Goal: Task Accomplishment & Management: Complete application form

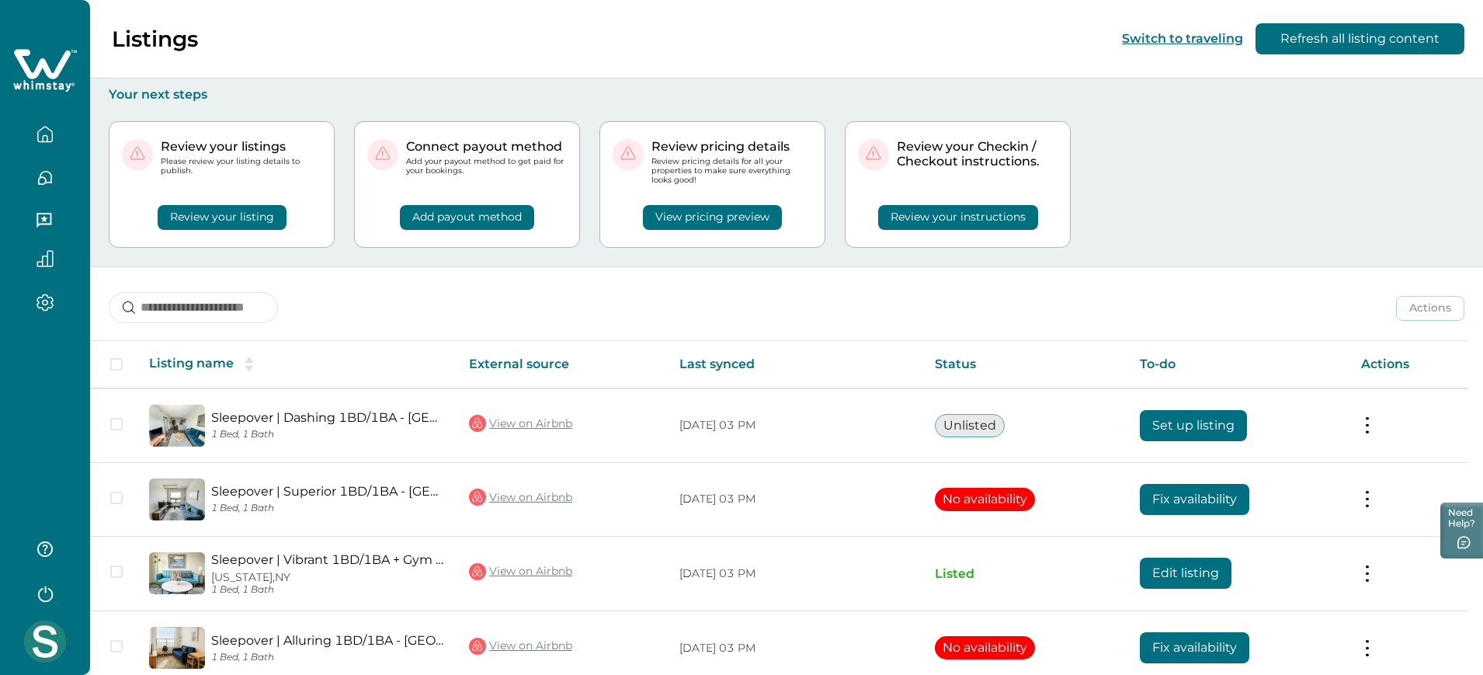
click at [1016, 268] on div "Actions Actions Publish listing Unlist listing" at bounding box center [786, 295] width 1393 height 57
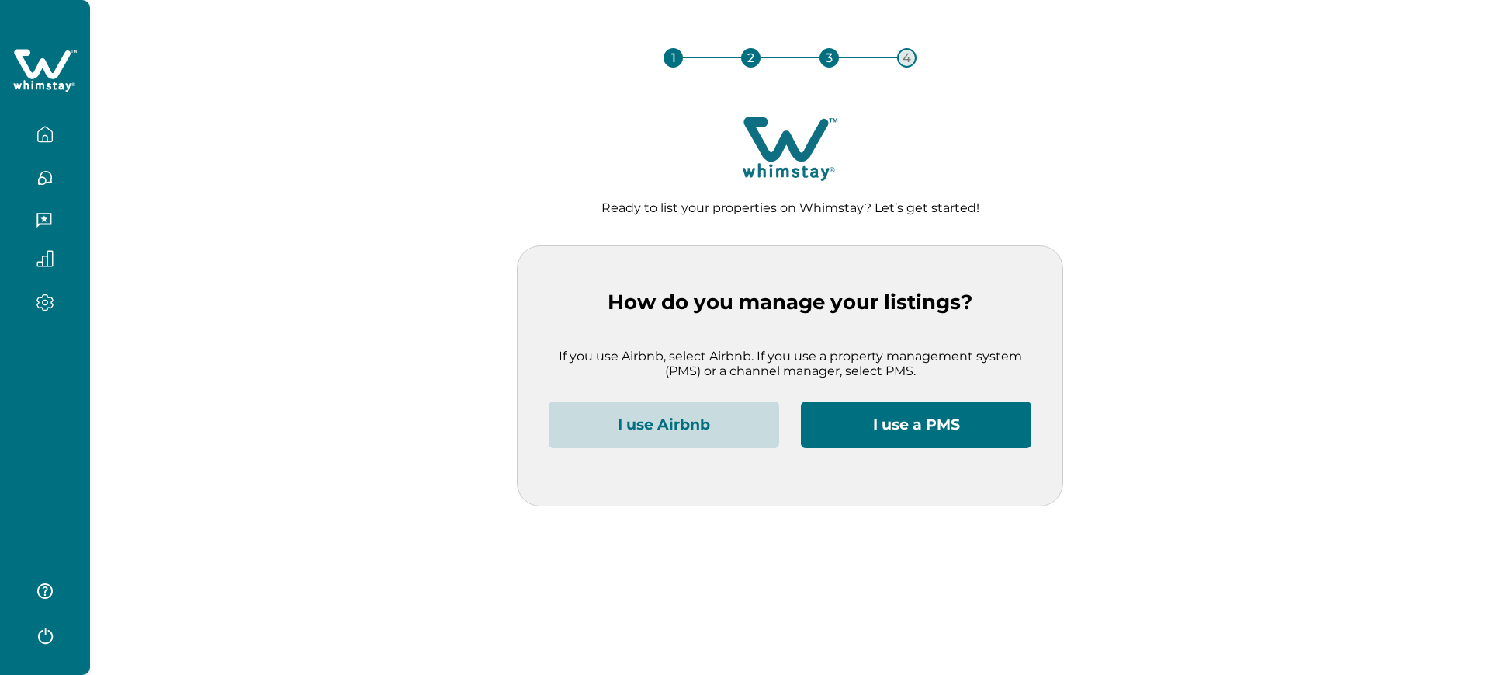
click at [631, 442] on button "I use Airbnb" at bounding box center [664, 424] width 231 height 47
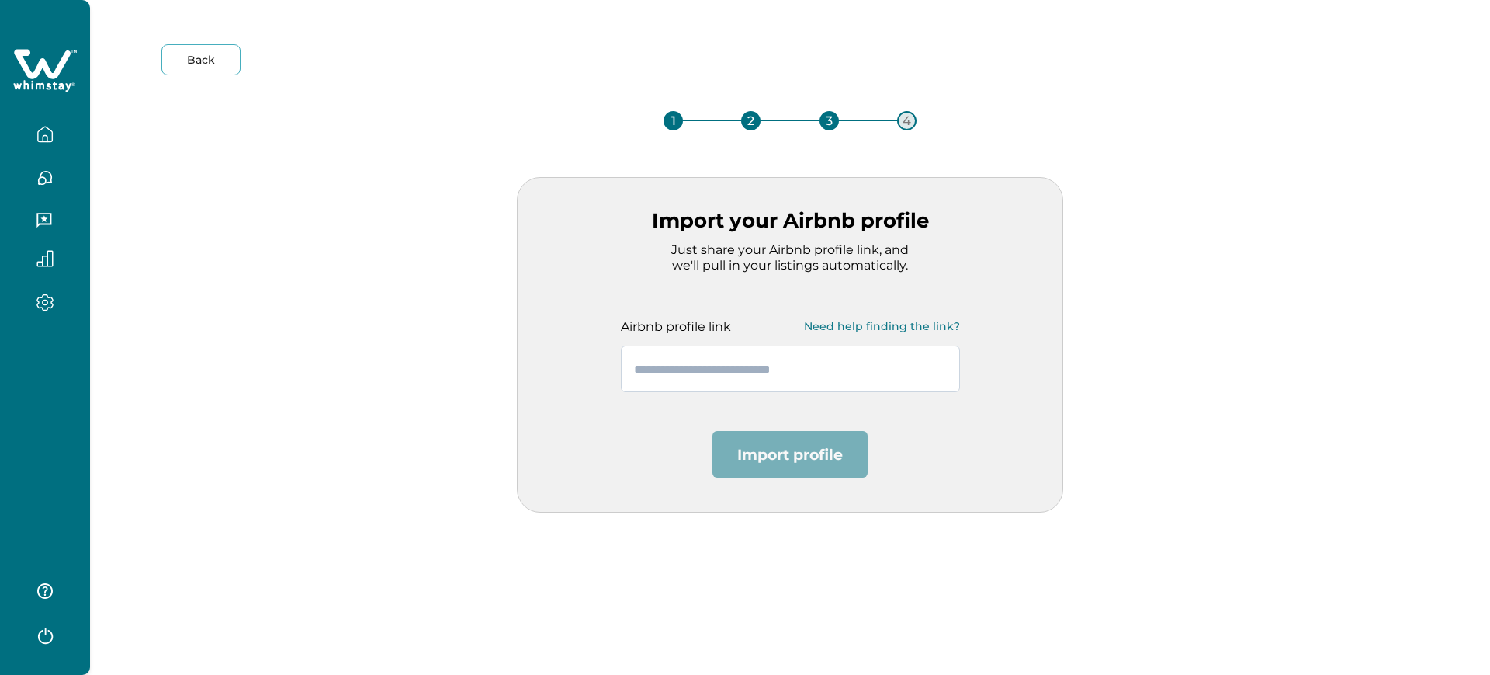
click at [683, 356] on input "text" at bounding box center [790, 368] width 339 height 47
paste input "**********"
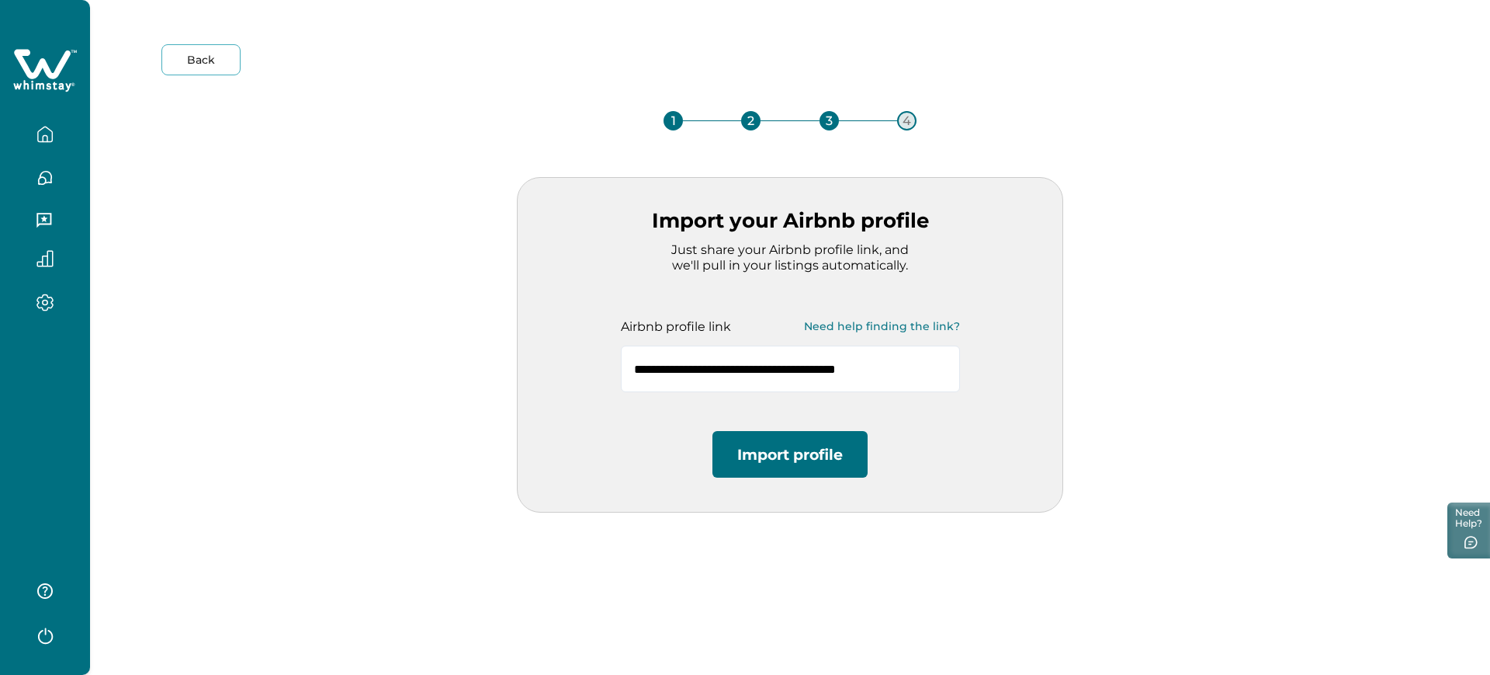
type input "**********"
click at [763, 441] on button "Import profile" at bounding box center [790, 454] width 155 height 47
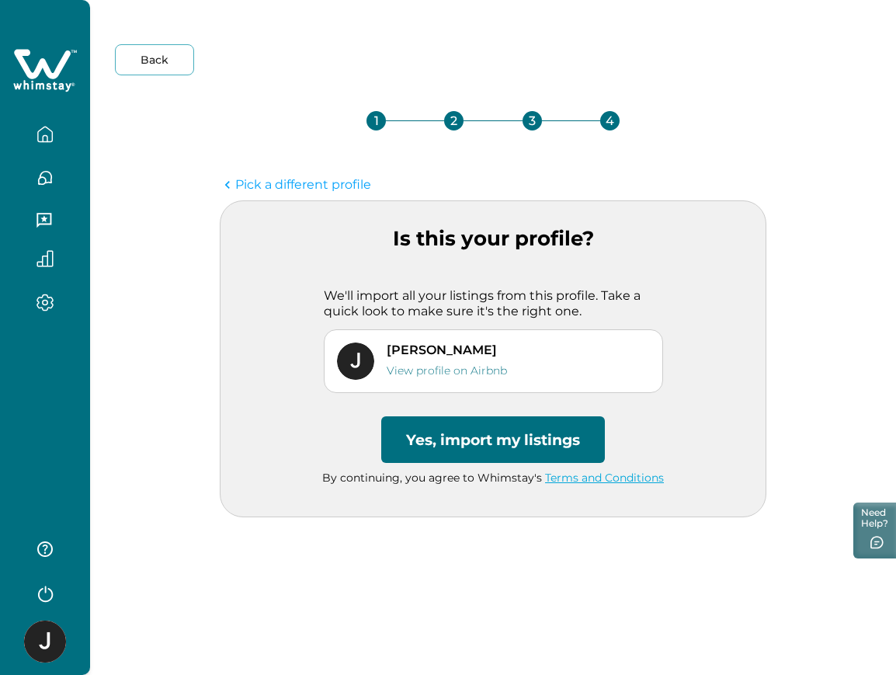
click at [504, 432] on button "Yes, import my listings" at bounding box center [493, 439] width 224 height 47
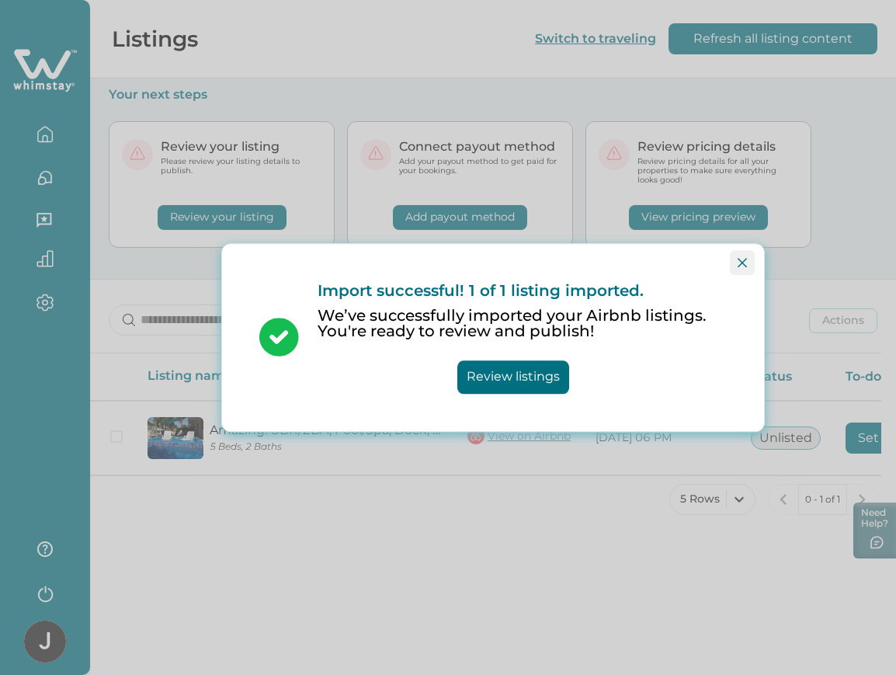
click at [743, 267] on button "Close" at bounding box center [742, 262] width 25 height 25
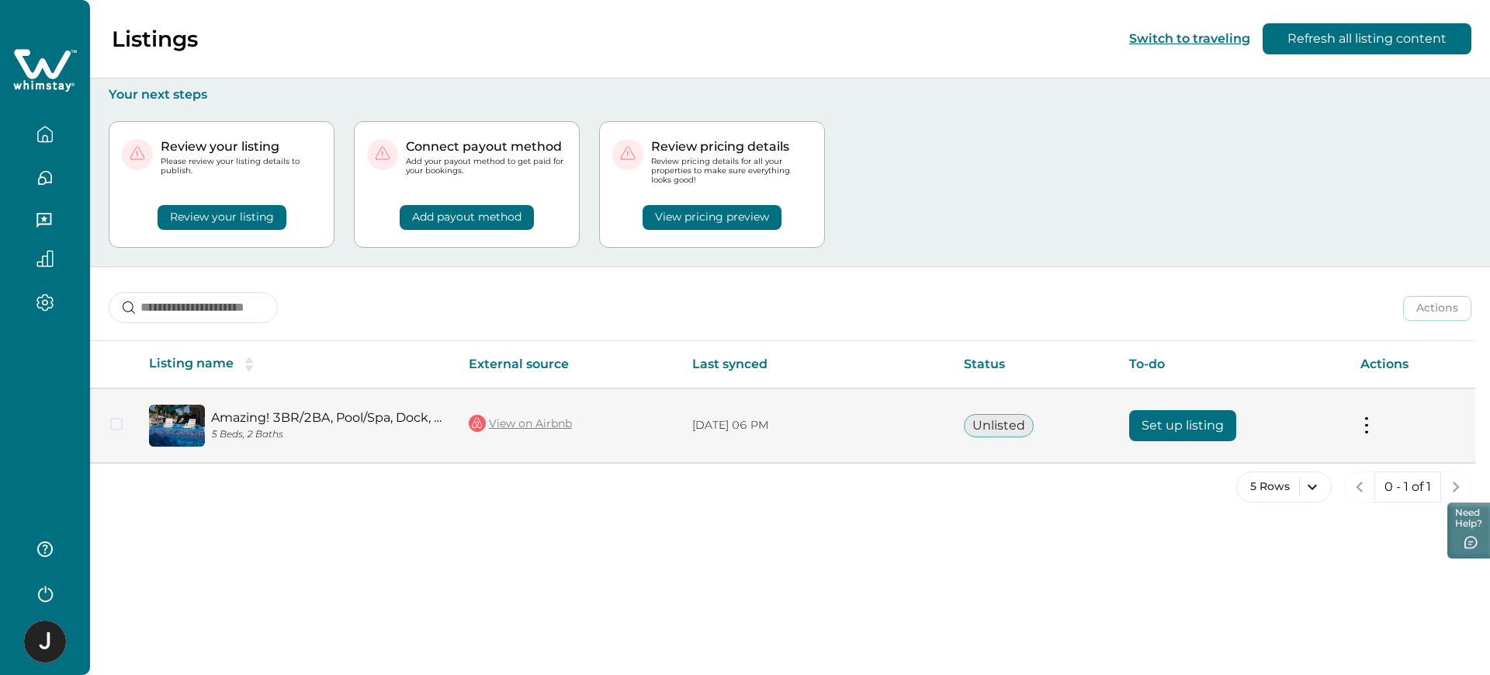
click at [1173, 435] on button "Set up listing" at bounding box center [1182, 425] width 107 height 31
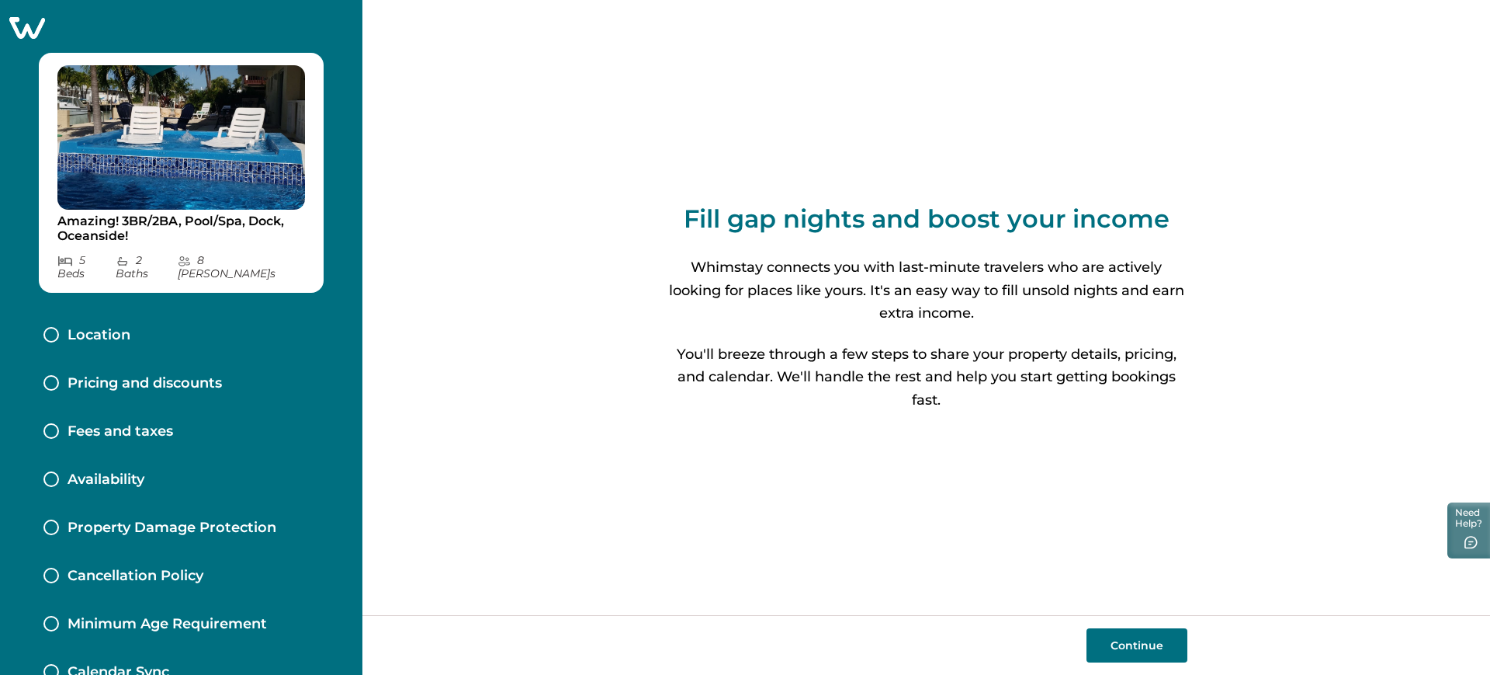
click at [150, 335] on div "Location" at bounding box center [181, 335] width 300 height 48
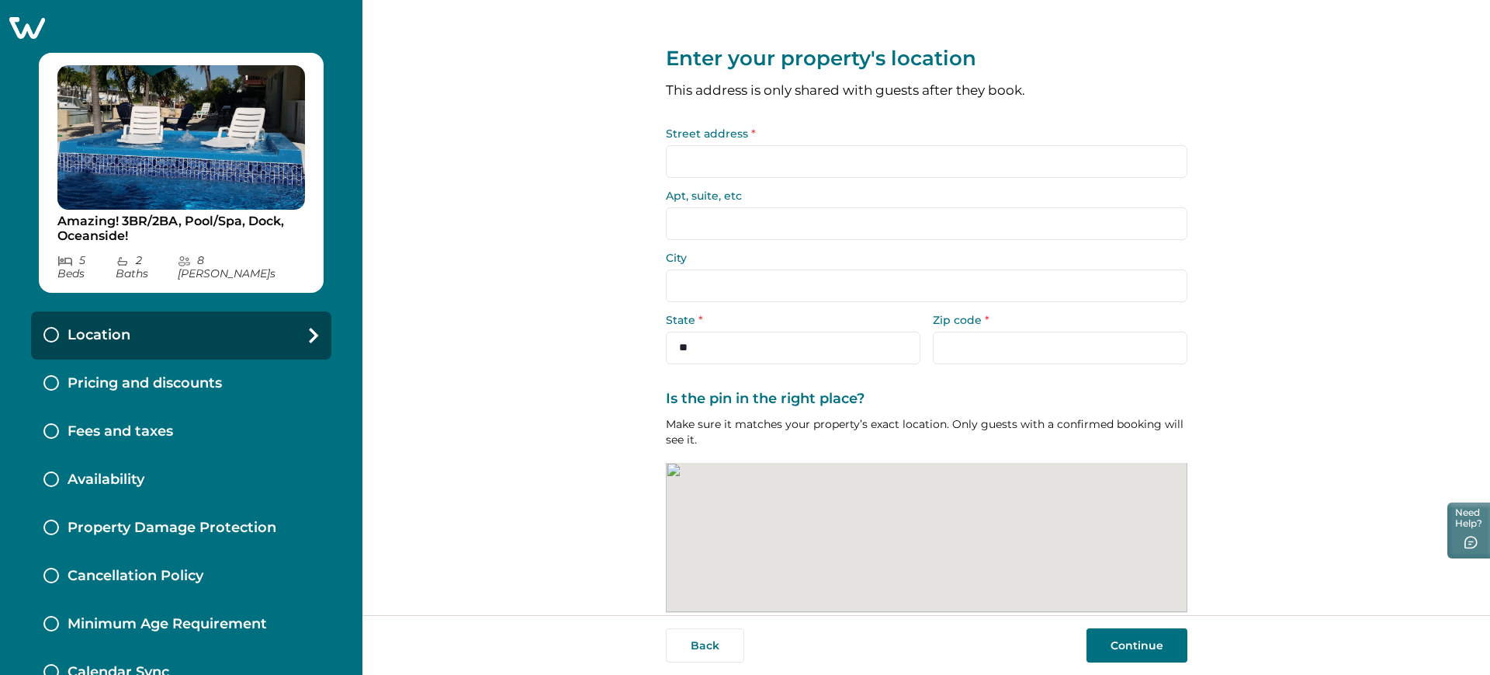
click at [693, 161] on input "Street address *" at bounding box center [927, 161] width 522 height 33
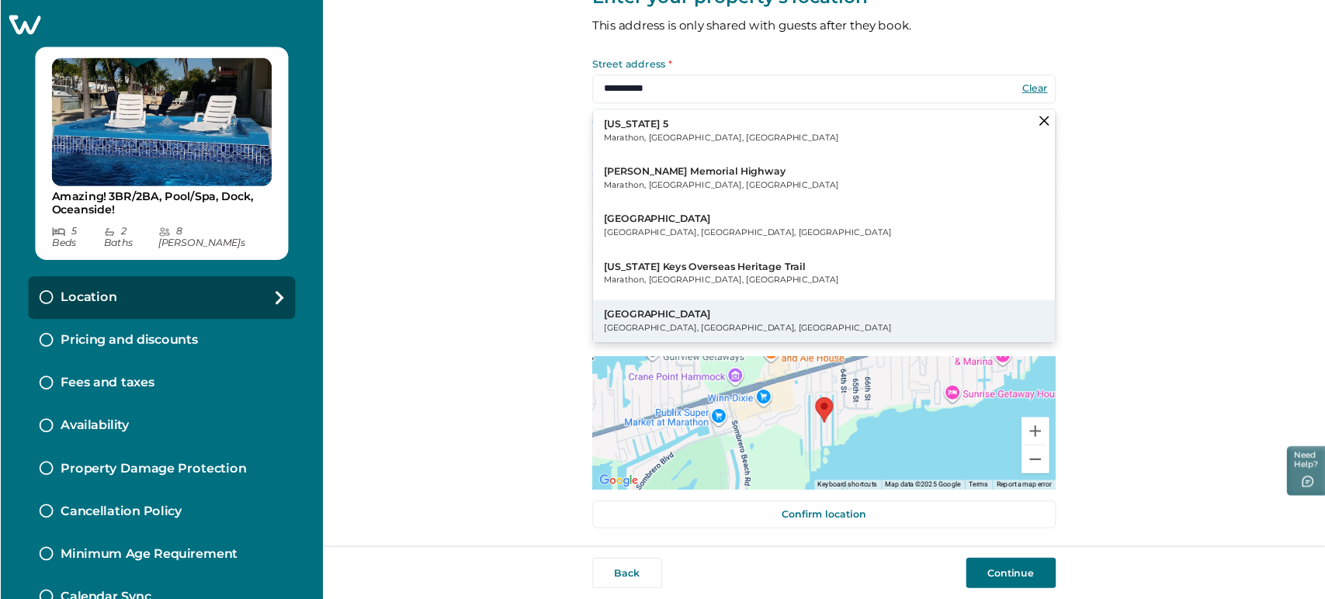
scroll to position [62, 0]
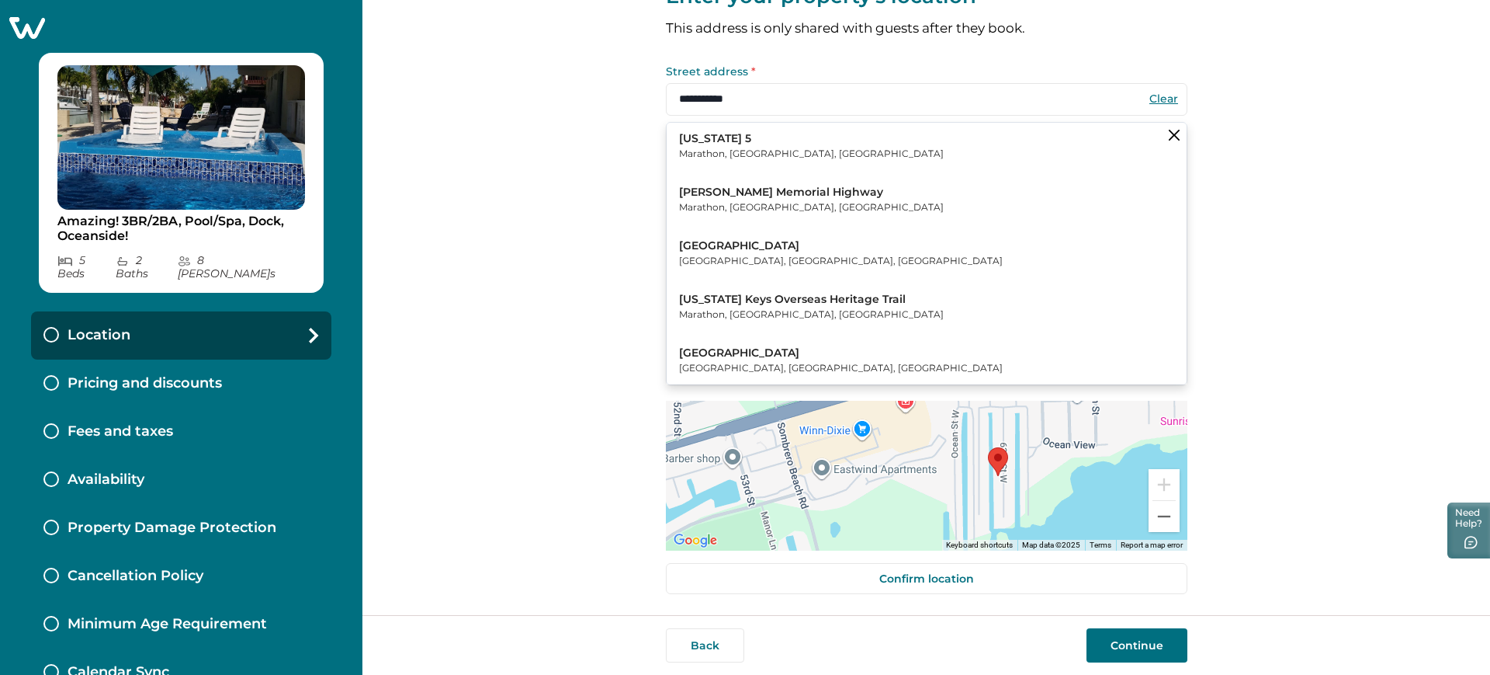
drag, startPoint x: 1038, startPoint y: 478, endPoint x: 1060, endPoint y: 478, distance: 21.7
click at [1060, 478] on div at bounding box center [927, 476] width 522 height 150
click at [792, 111] on input "**********" at bounding box center [927, 99] width 522 height 33
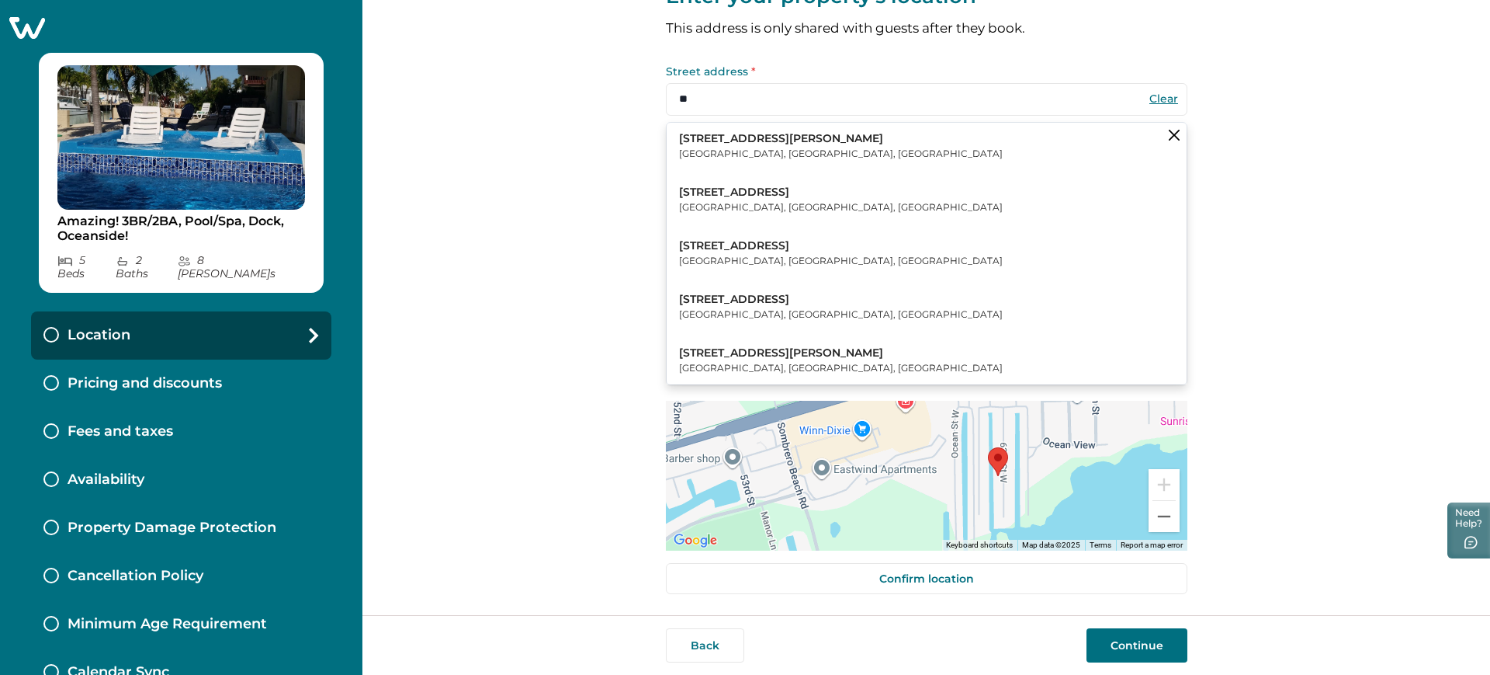
click at [1296, 404] on div "Enter your property's location This address is only shared with guests after th…" at bounding box center [927, 307] width 1128 height 615
click at [1254, 404] on div "Enter your property's location This address is only shared with guests after th…" at bounding box center [927, 307] width 1128 height 615
click at [1169, 130] on icon "Clear suggestions" at bounding box center [1174, 135] width 11 height 11
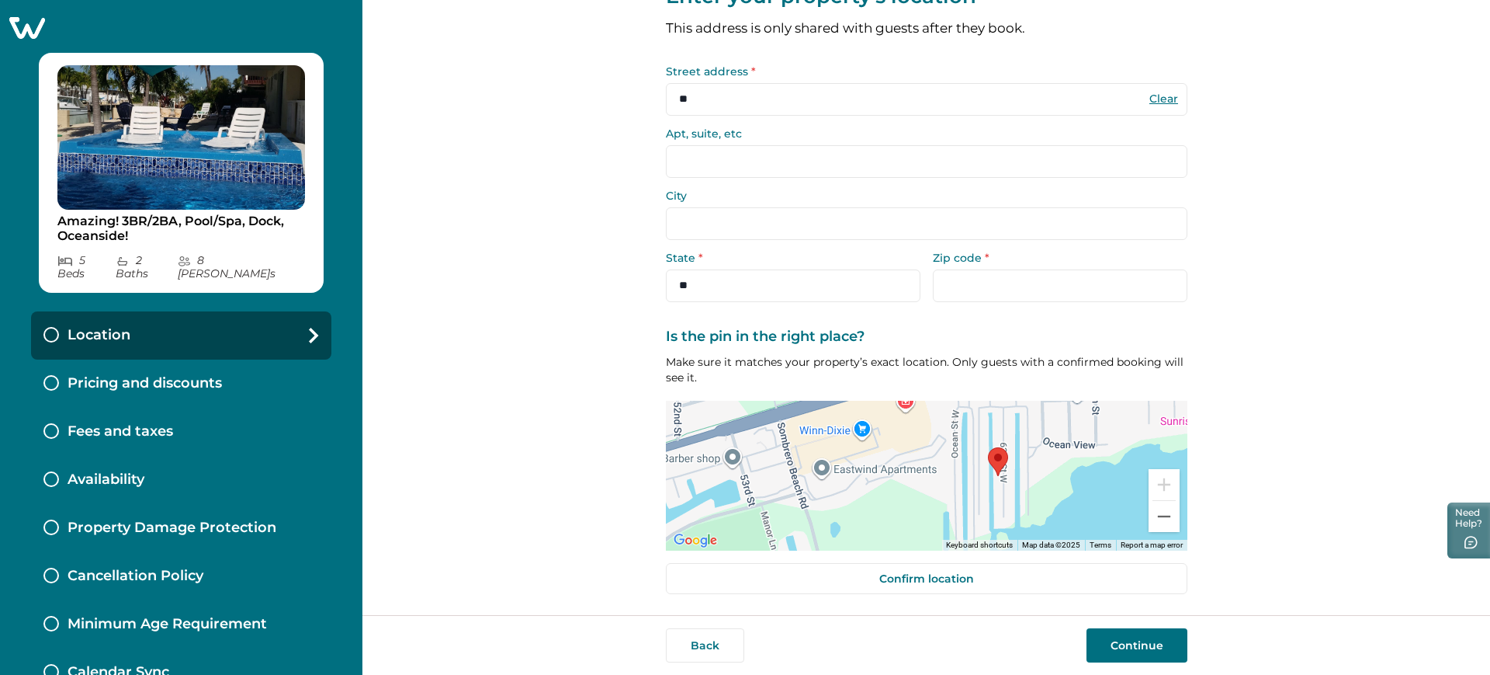
click at [1222, 228] on div "Enter your property's location This address is only shared with guests after th…" at bounding box center [927, 307] width 1128 height 615
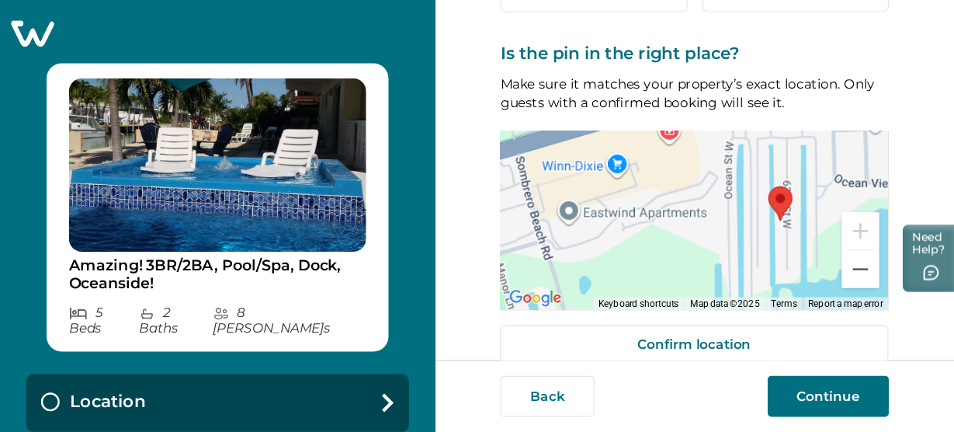
scroll to position [369, 0]
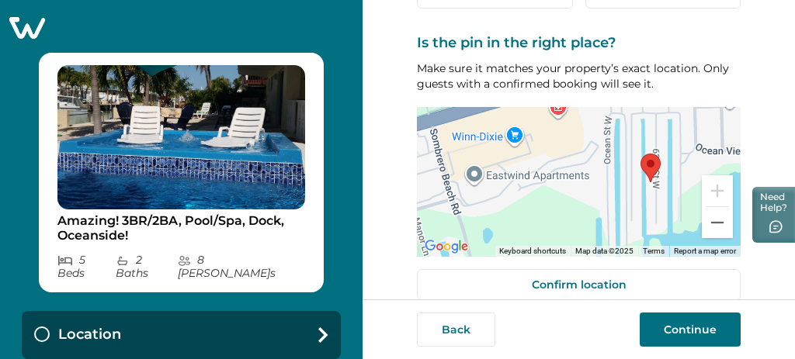
click at [653, 172] on img at bounding box center [650, 168] width 20 height 29
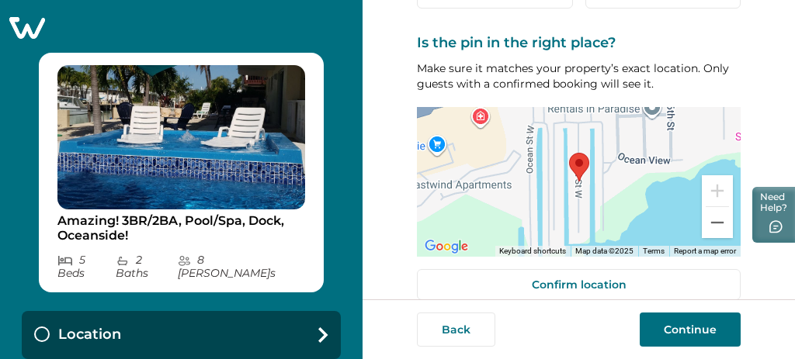
click at [631, 155] on div at bounding box center [579, 182] width 324 height 150
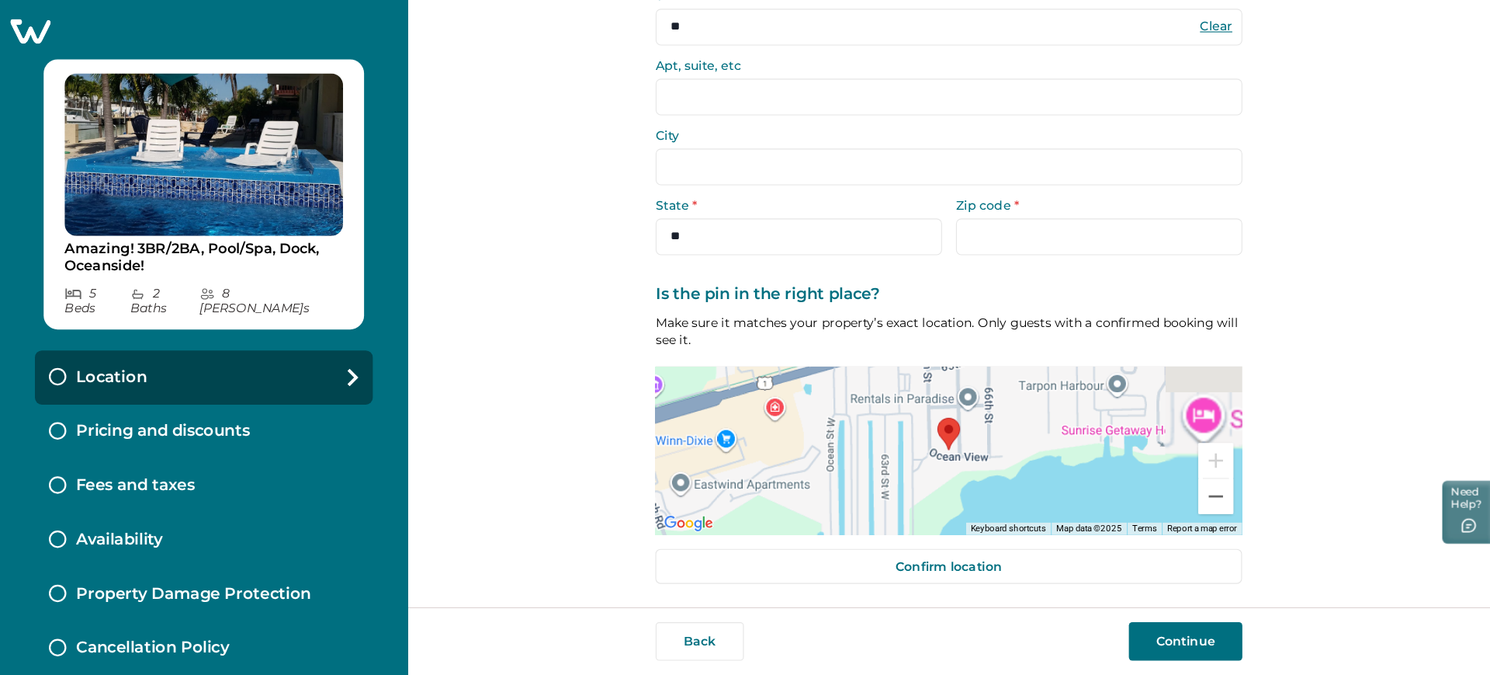
scroll to position [63, 0]
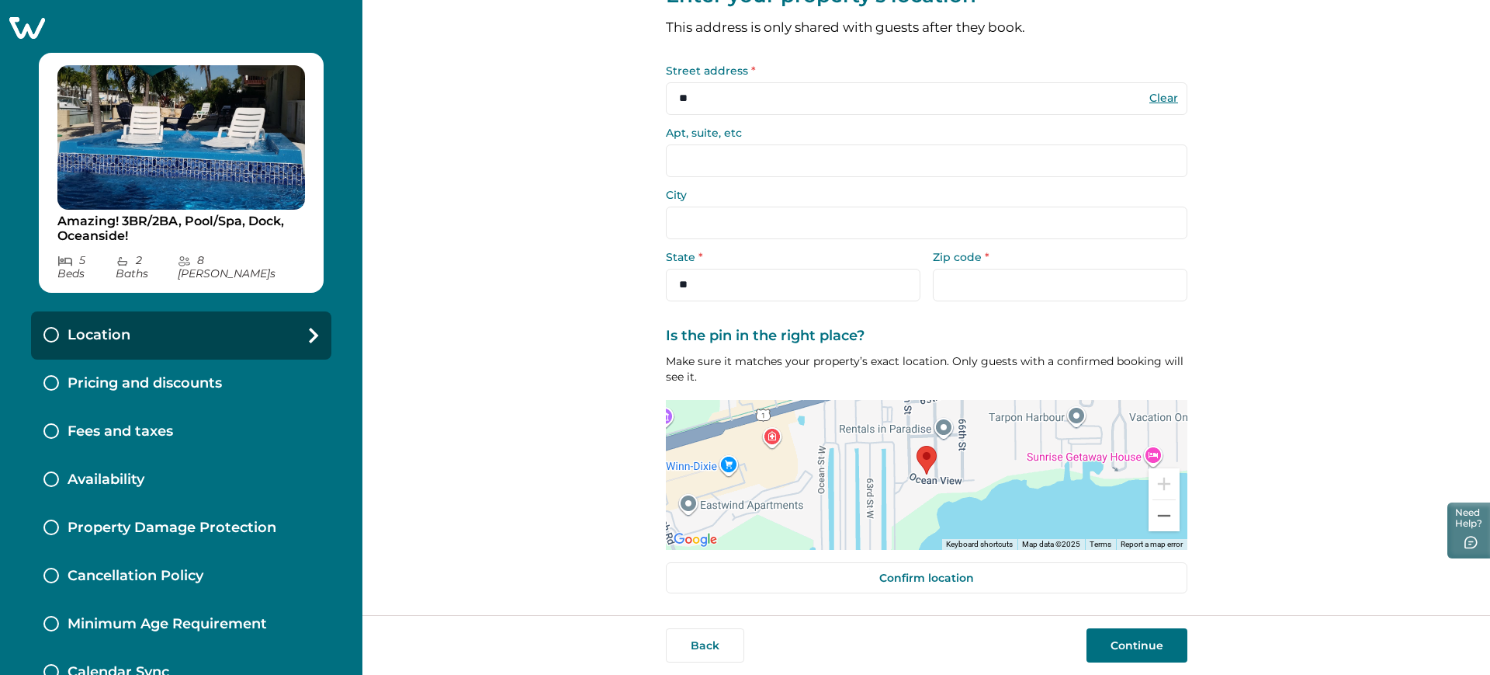
click at [899, 95] on input "**" at bounding box center [927, 98] width 522 height 33
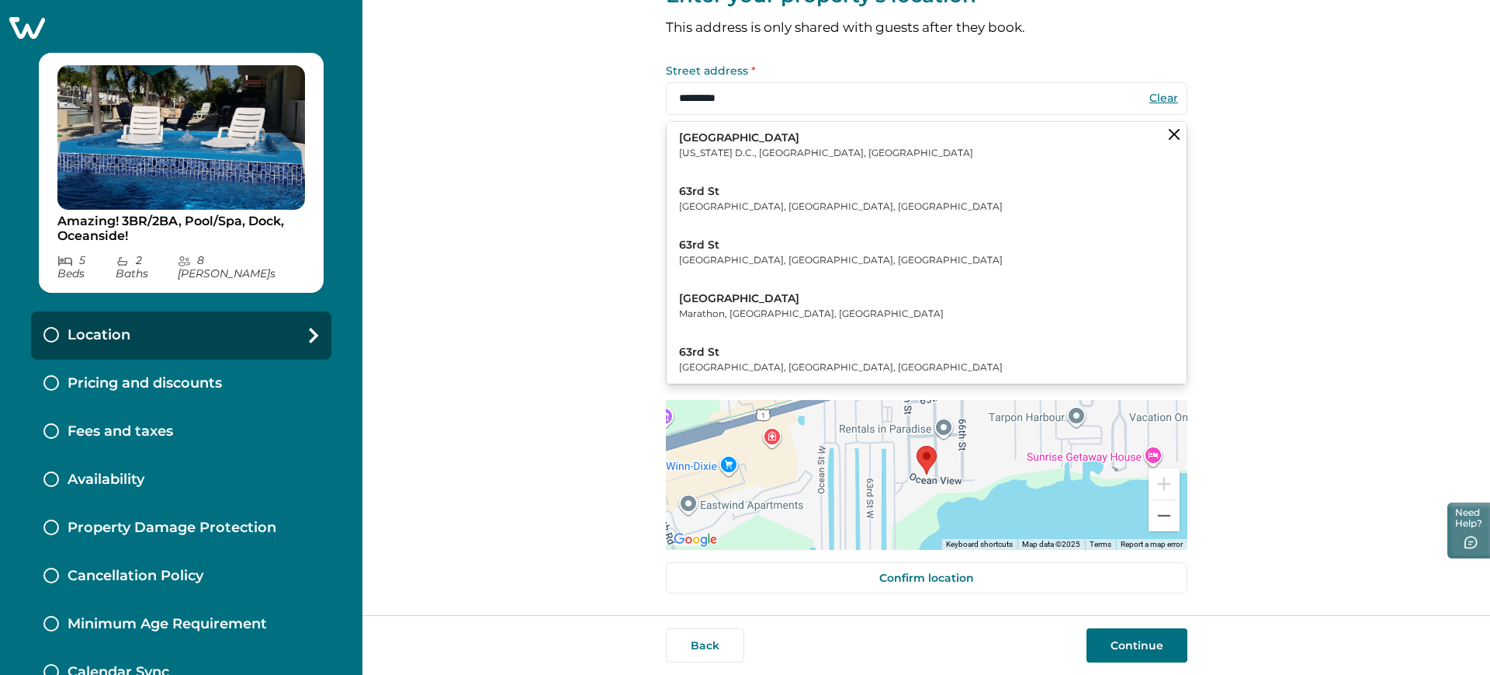
click at [796, 314] on button "[GEOGRAPHIC_DATA], [GEOGRAPHIC_DATA], [GEOGRAPHIC_DATA]" at bounding box center [927, 306] width 520 height 47
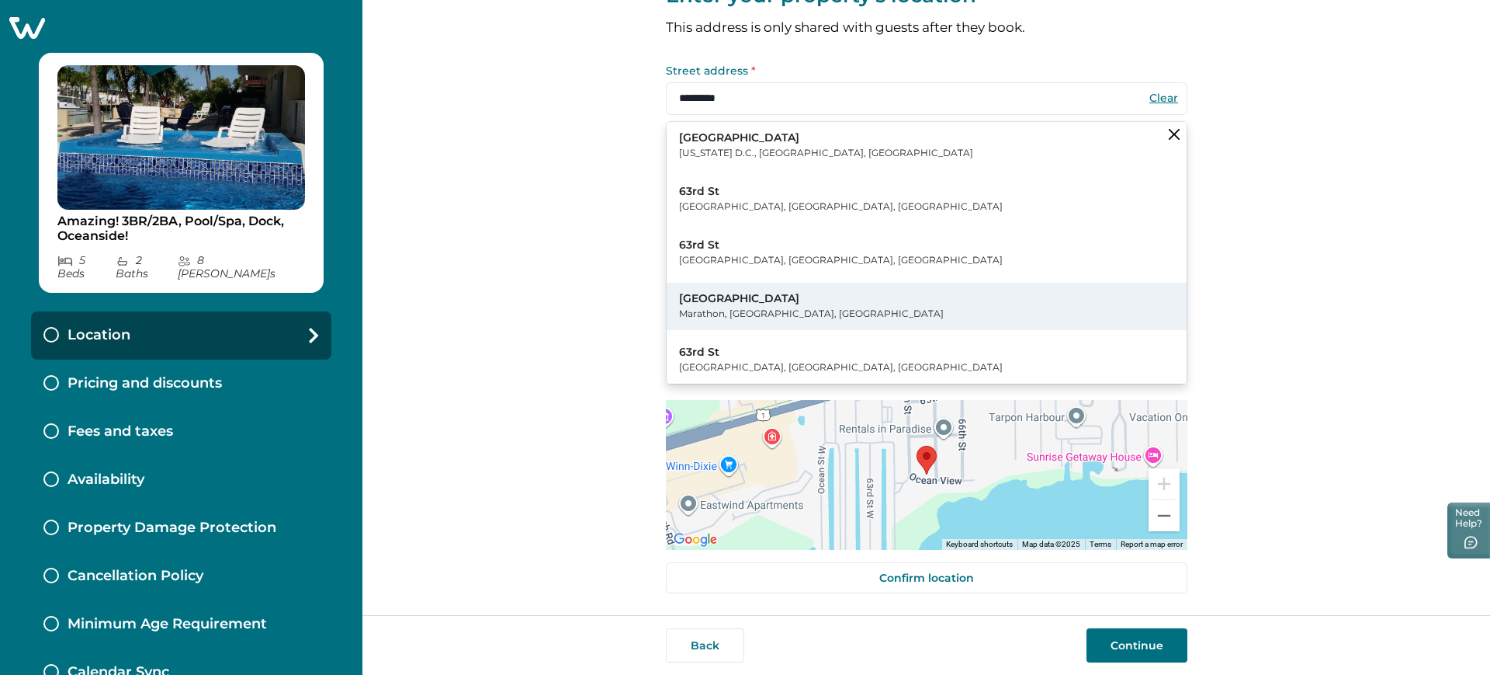
type input "*********"
type input "********"
select select "**"
type input "*****"
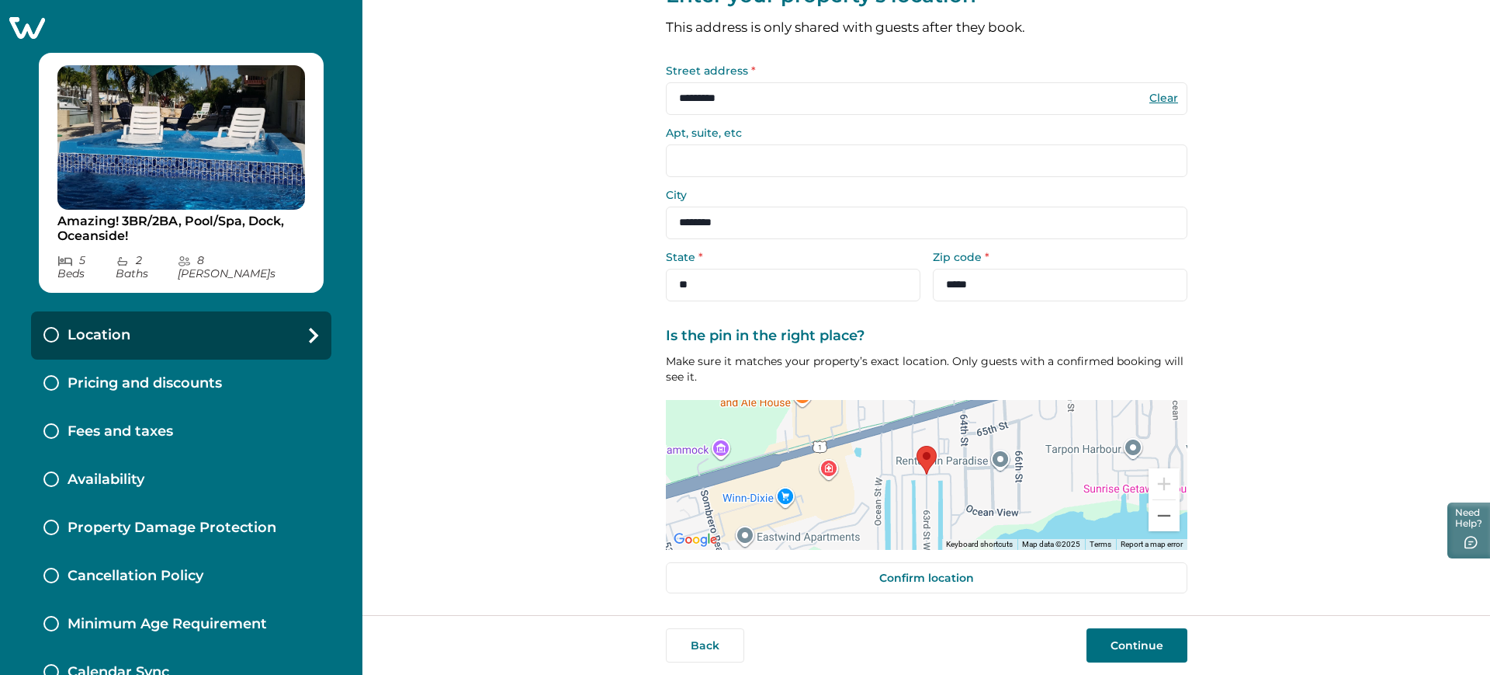
click at [712, 303] on div "Enter your property's location This address is only shared with guests after th…" at bounding box center [927, 276] width 522 height 678
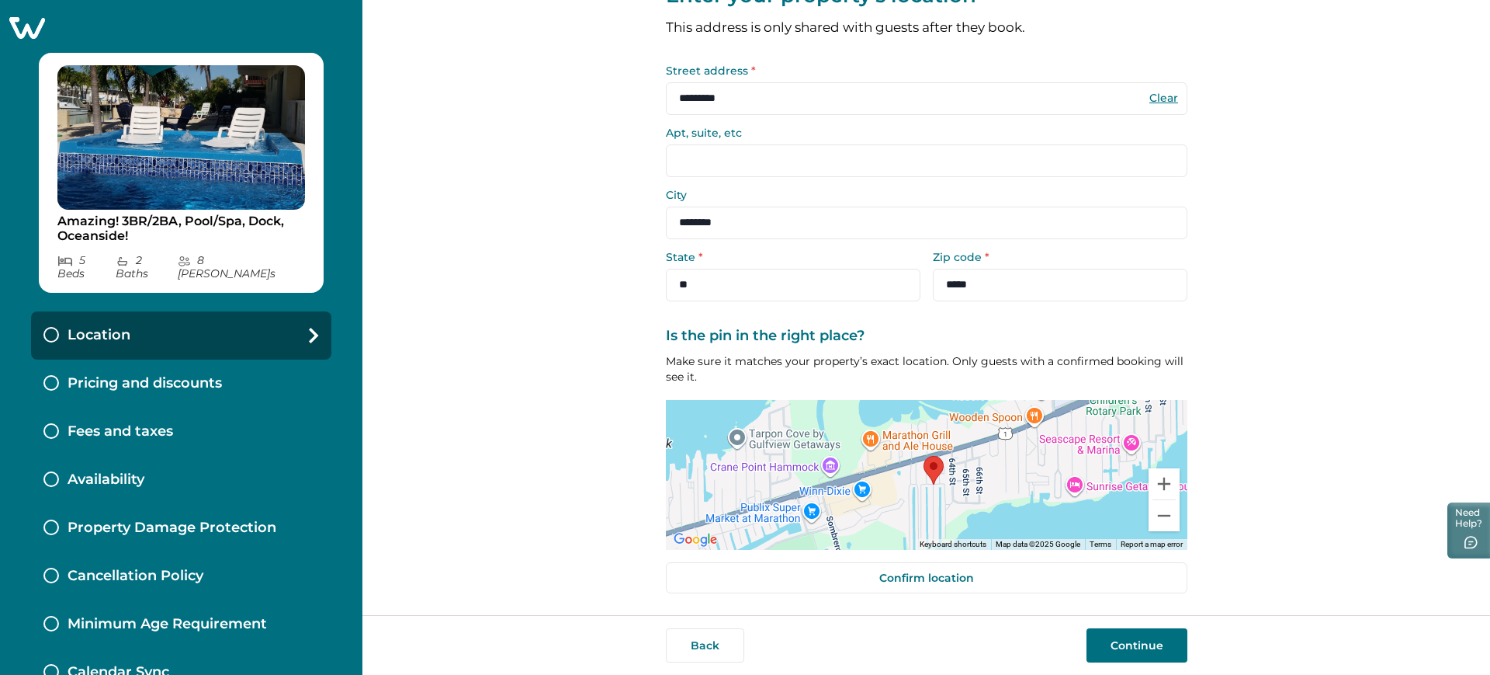
click at [932, 513] on div at bounding box center [927, 475] width 522 height 150
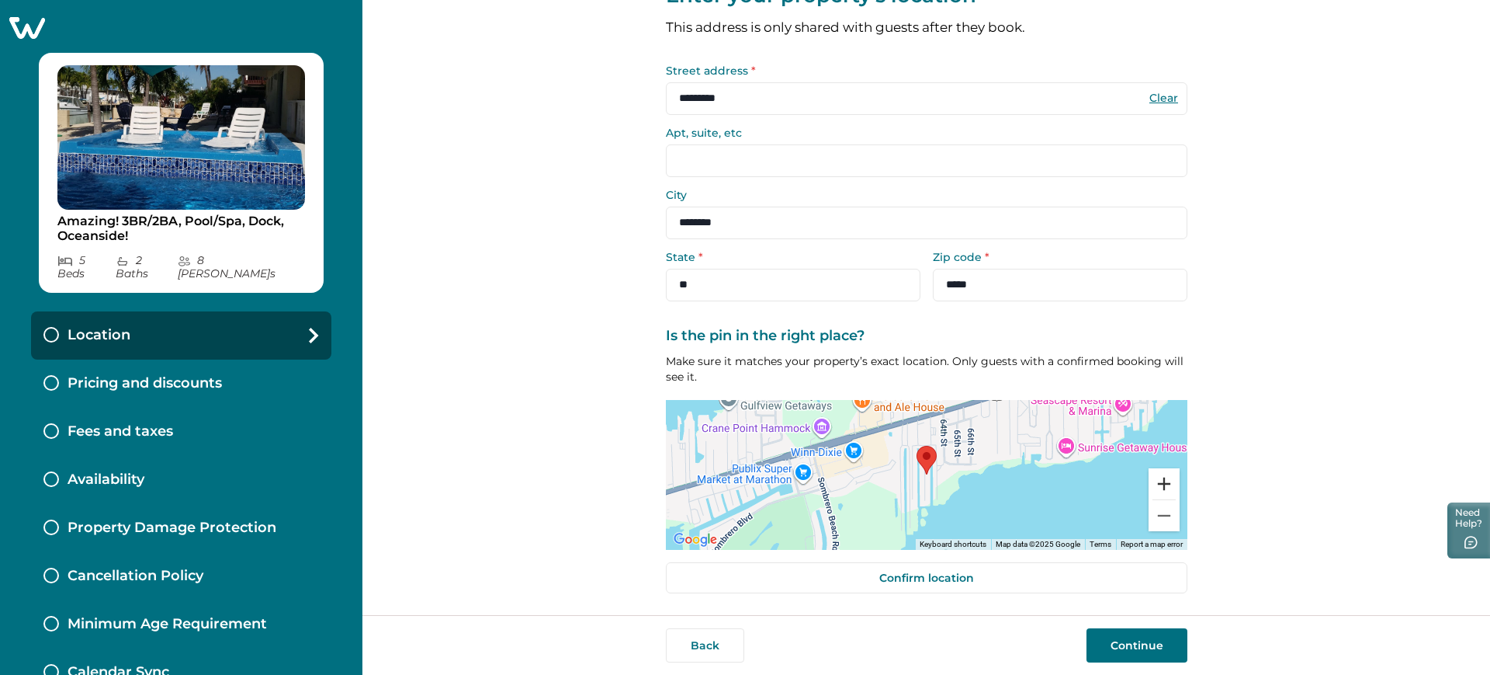
click at [1150, 470] on button "Zoom in" at bounding box center [1164, 483] width 31 height 31
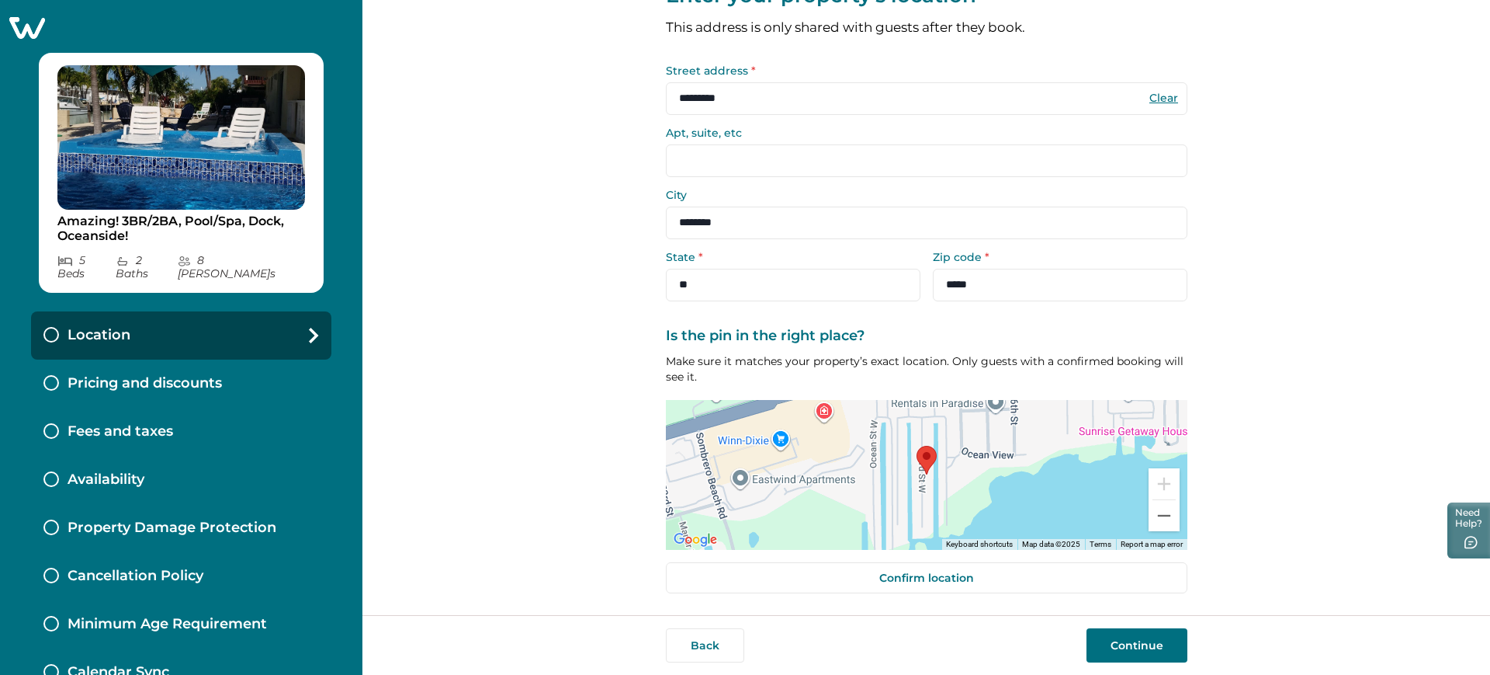
click at [921, 473] on img at bounding box center [927, 460] width 20 height 29
click at [1135, 637] on button "Continue" at bounding box center [1137, 645] width 101 height 34
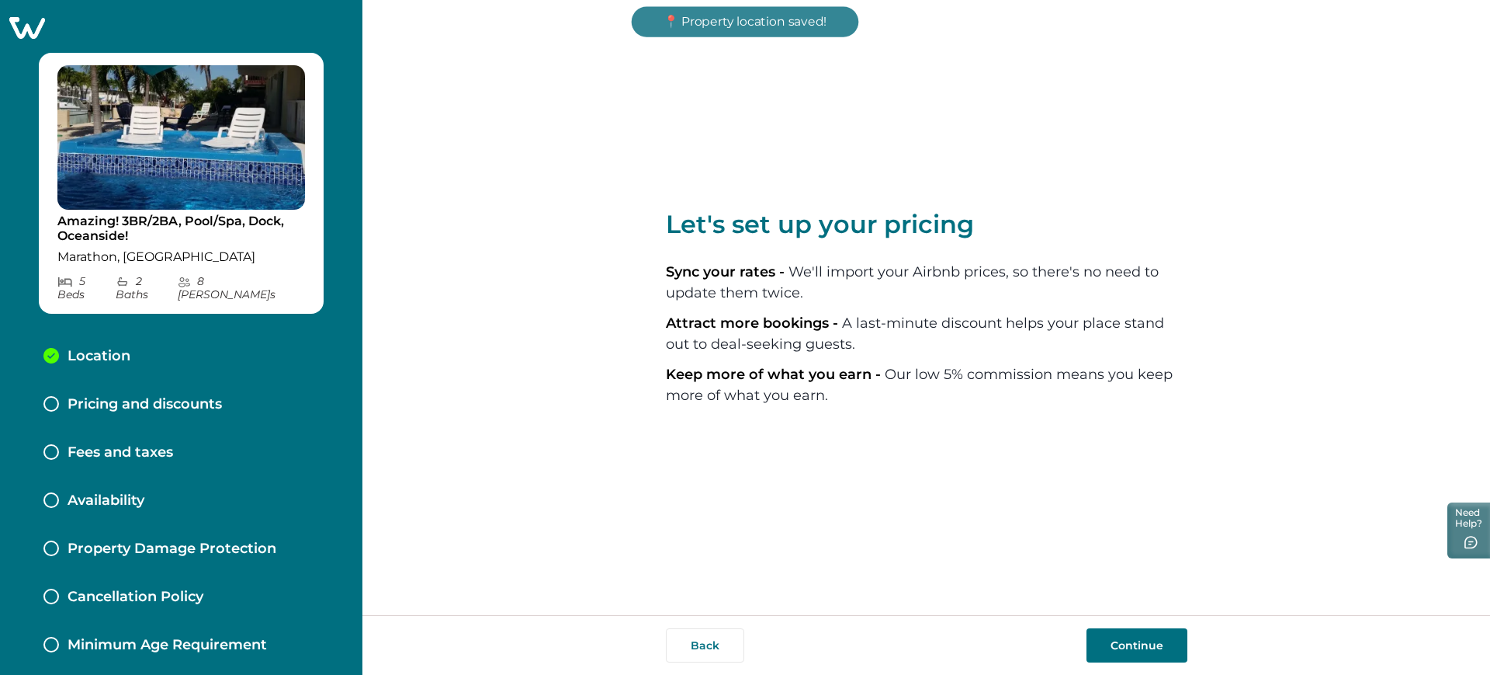
click at [1105, 630] on button "Continue" at bounding box center [1137, 645] width 101 height 34
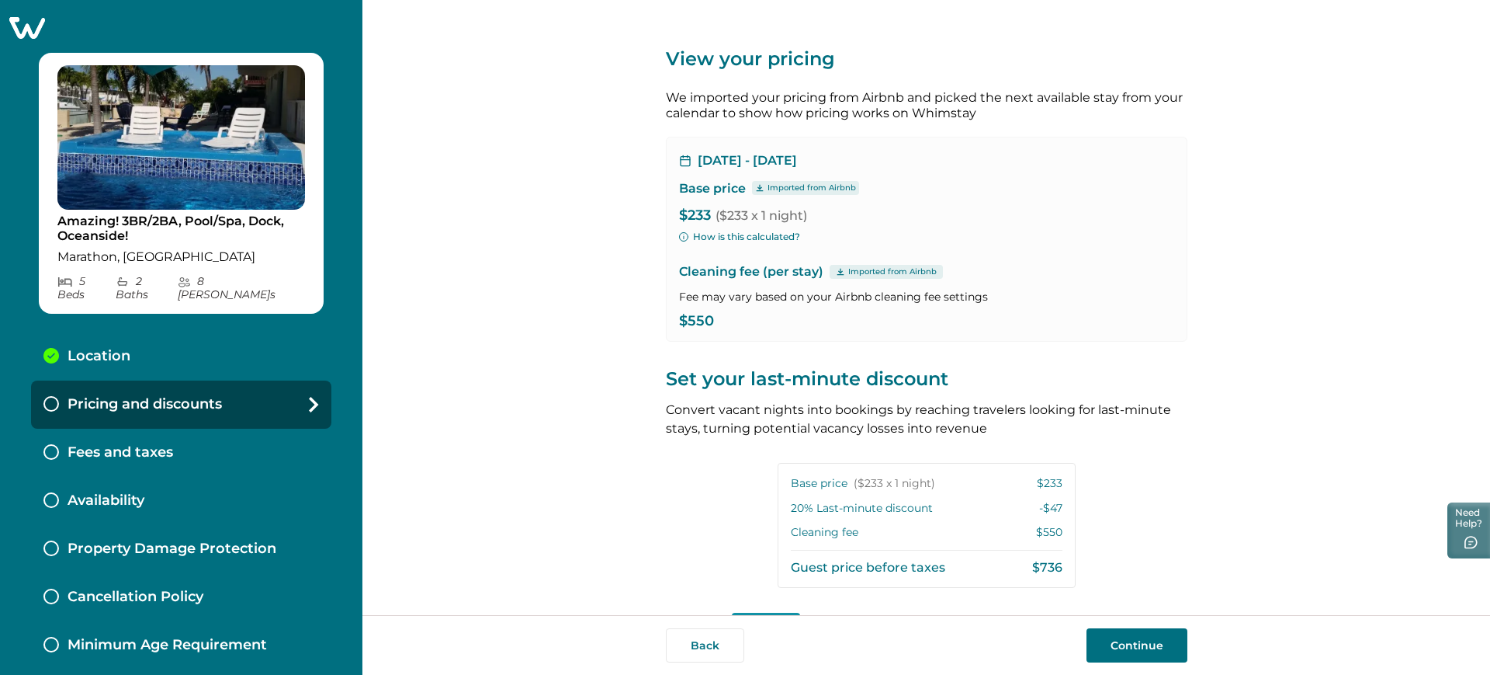
scroll to position [449, 0]
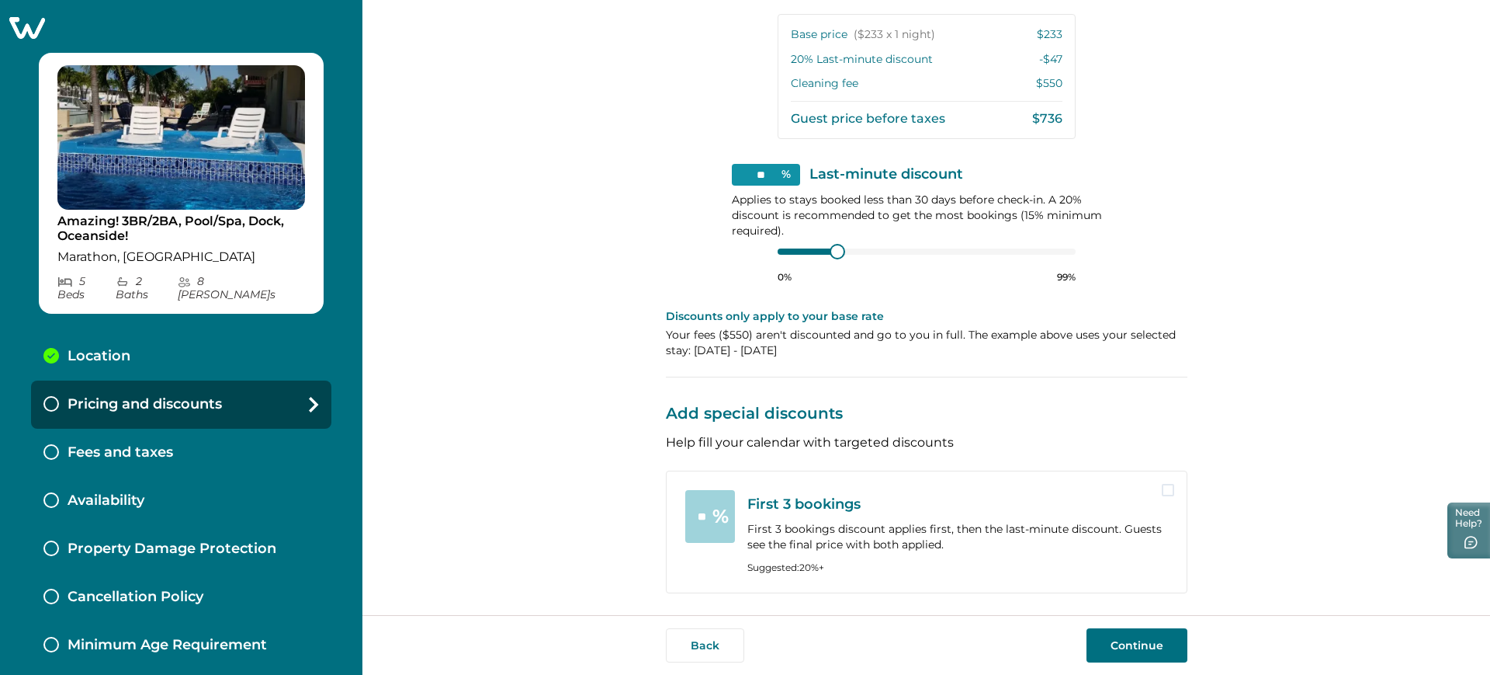
click at [1099, 631] on button "Continue" at bounding box center [1137, 645] width 101 height 34
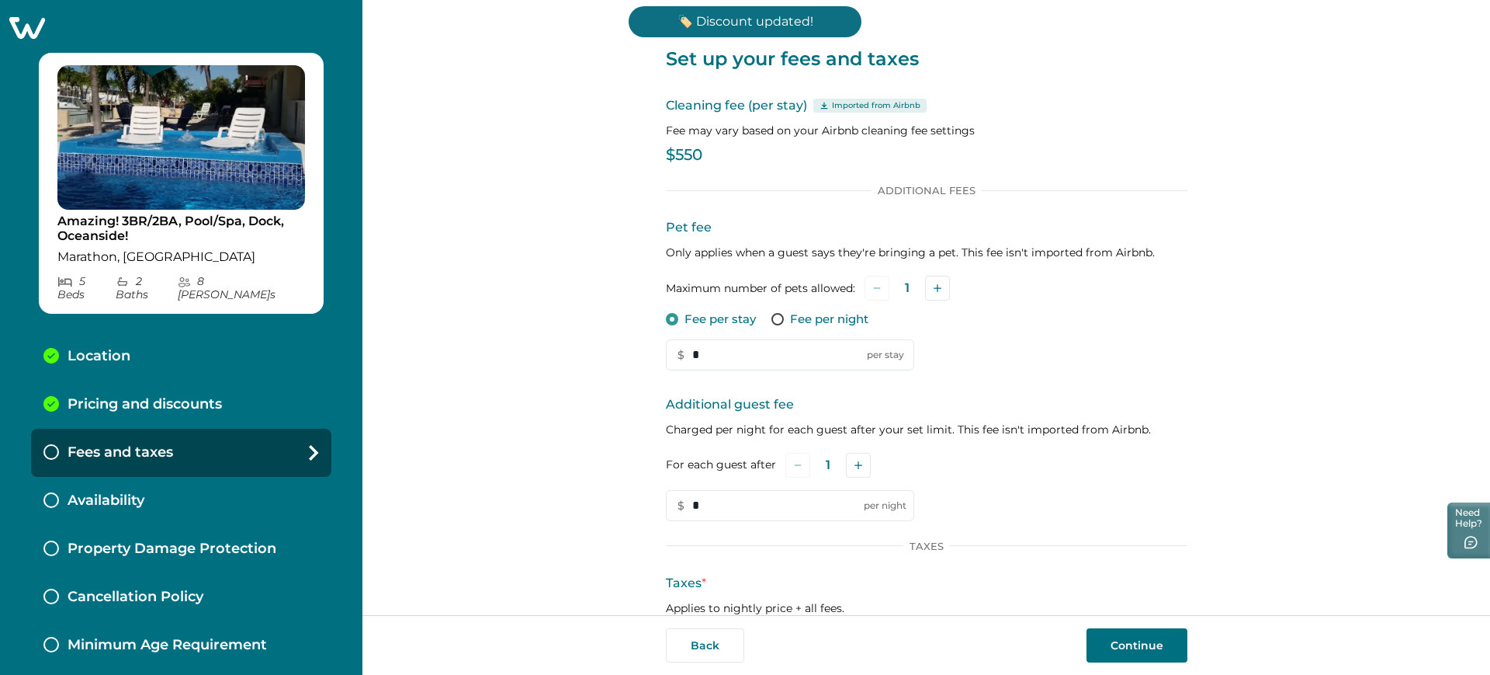
scroll to position [142, 0]
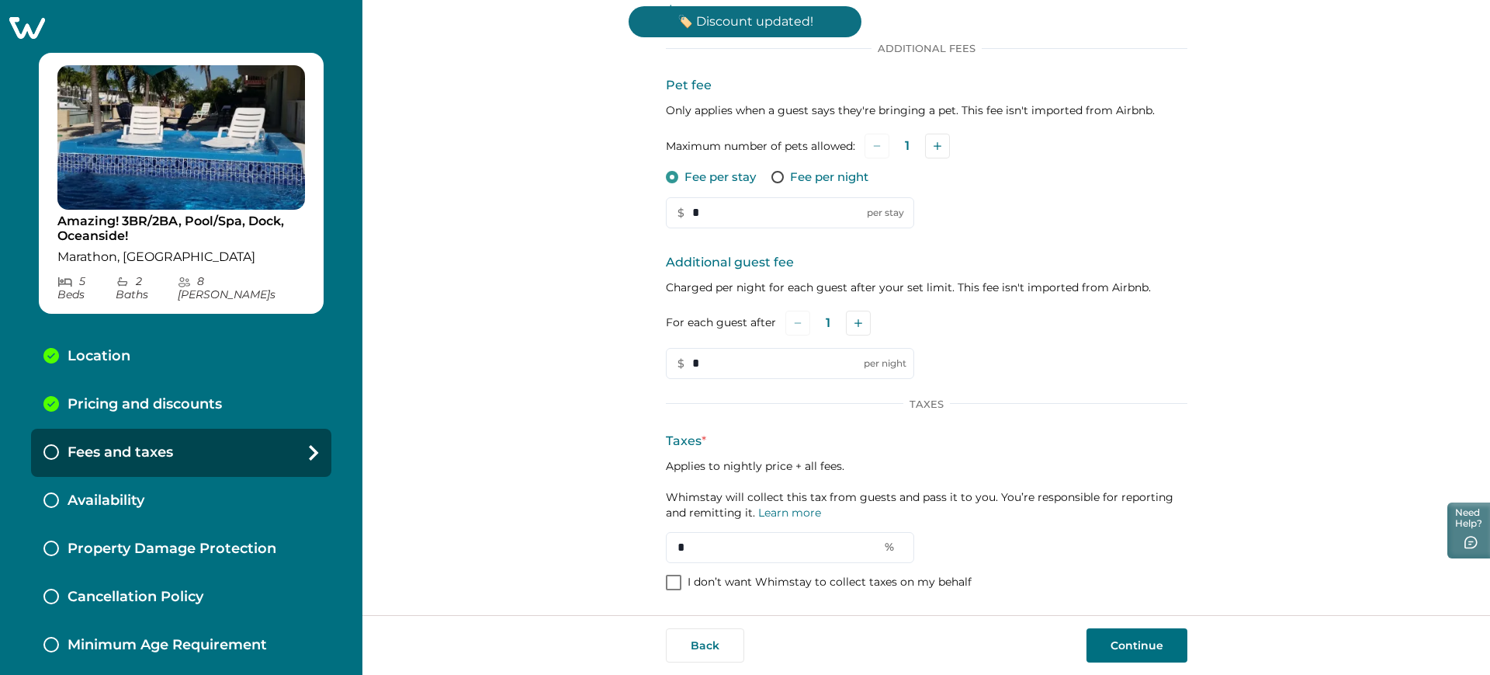
click at [836, 577] on p "I don’t want Whimstay to collect taxes on my behalf" at bounding box center [830, 582] width 284 height 16
click at [1108, 639] on button "Continue" at bounding box center [1137, 645] width 101 height 34
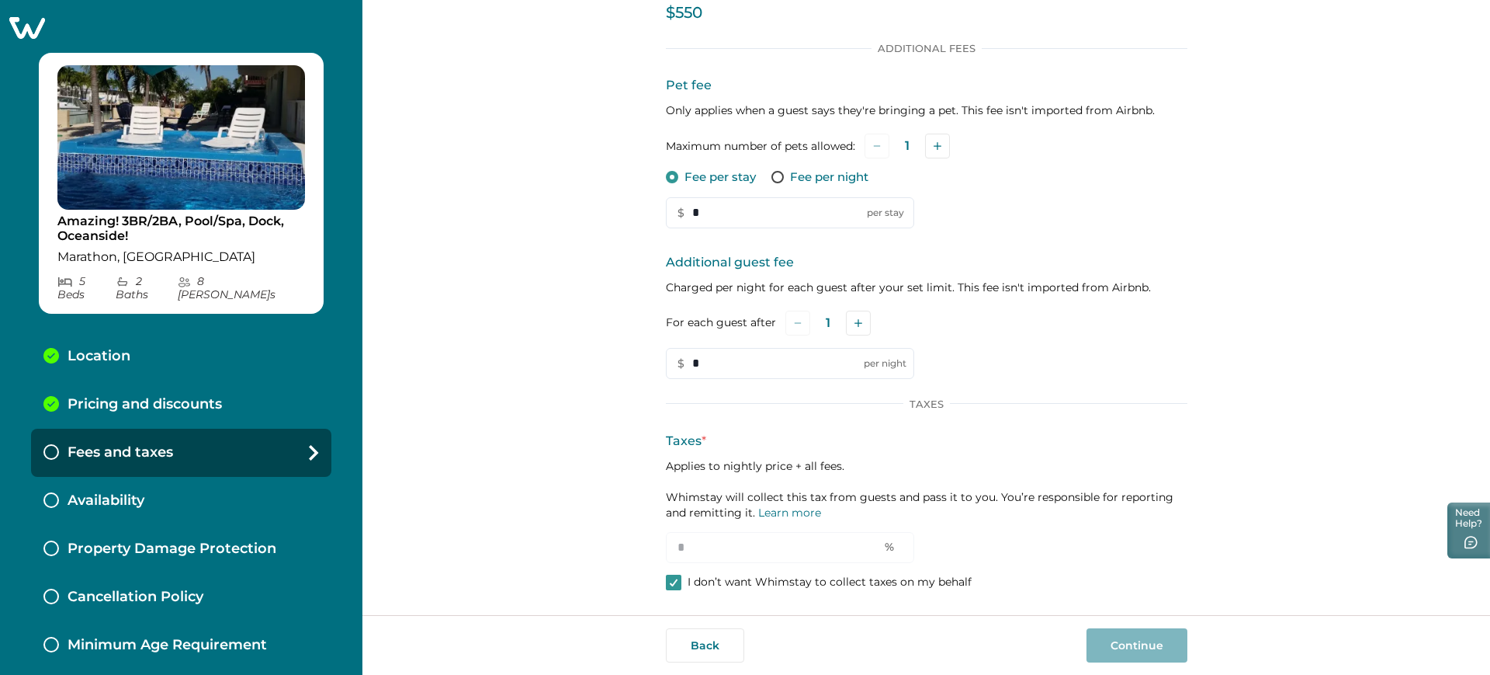
scroll to position [0, 0]
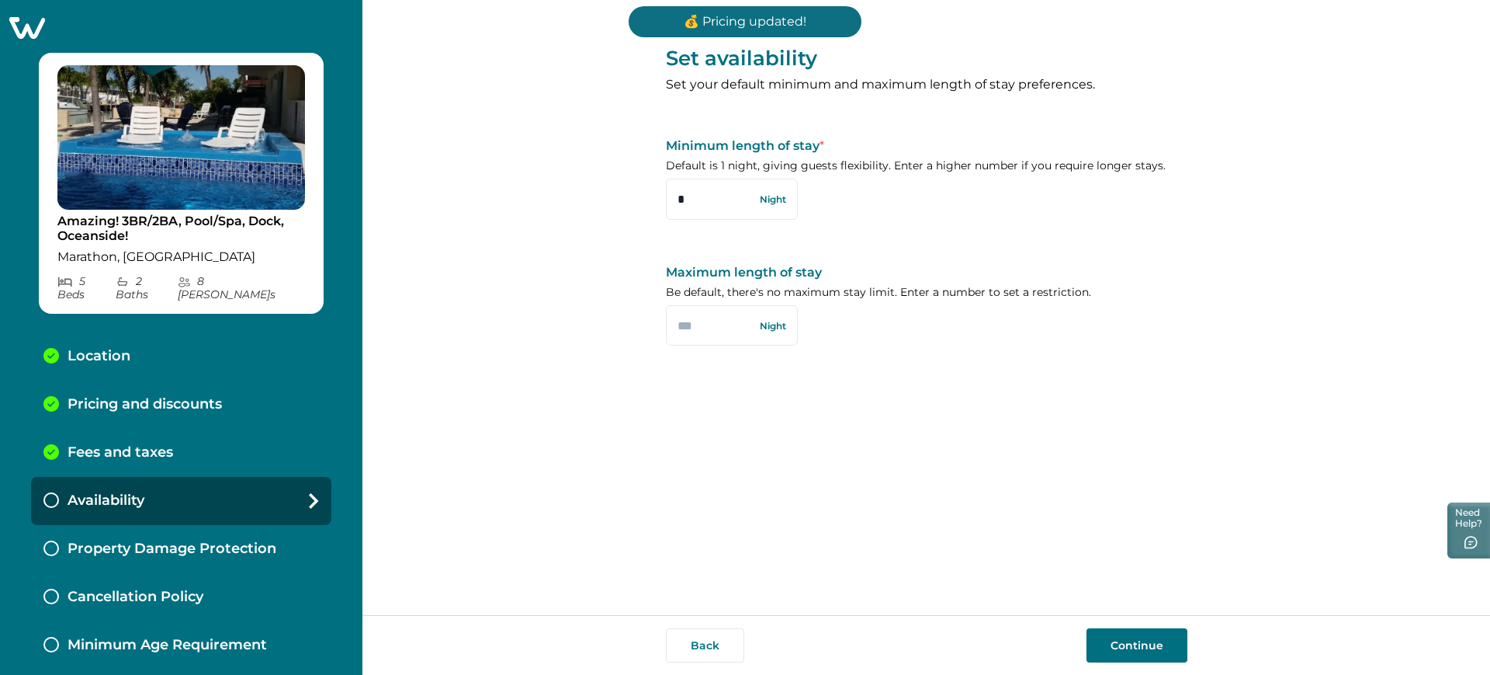
click at [1133, 638] on button "Continue" at bounding box center [1137, 645] width 101 height 34
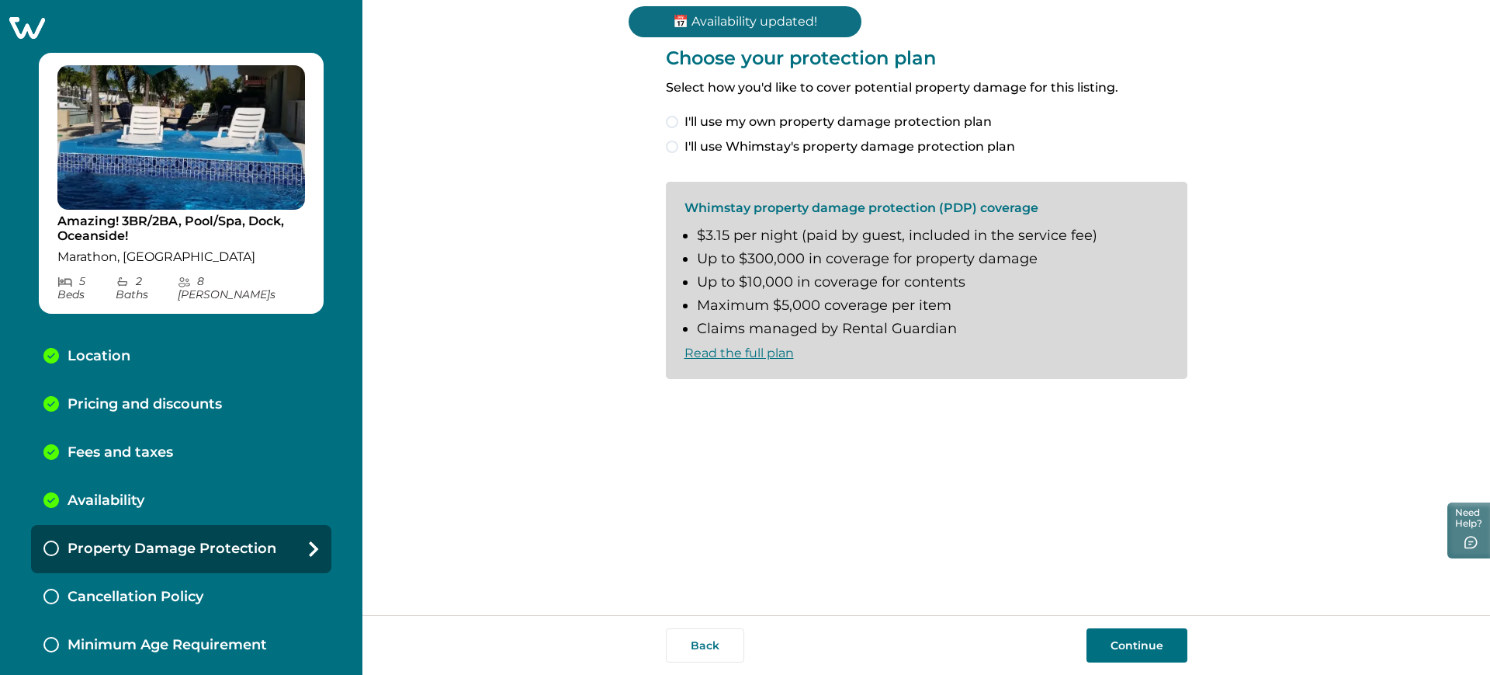
click at [838, 154] on span "I'll use Whimstay's property damage protection plan" at bounding box center [850, 146] width 331 height 19
click at [1136, 644] on button "Continue" at bounding box center [1137, 645] width 101 height 34
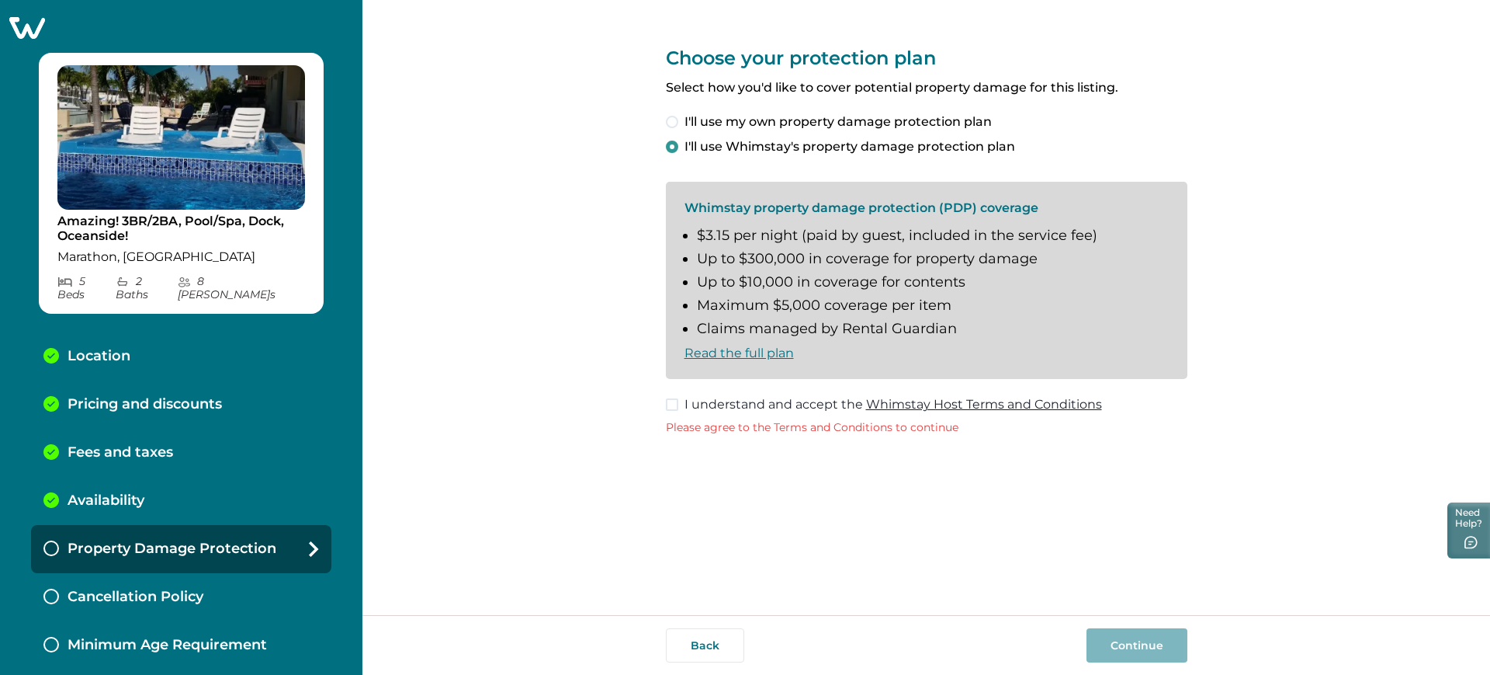
click at [743, 120] on span "I'll use my own property damage protection plan" at bounding box center [838, 122] width 307 height 19
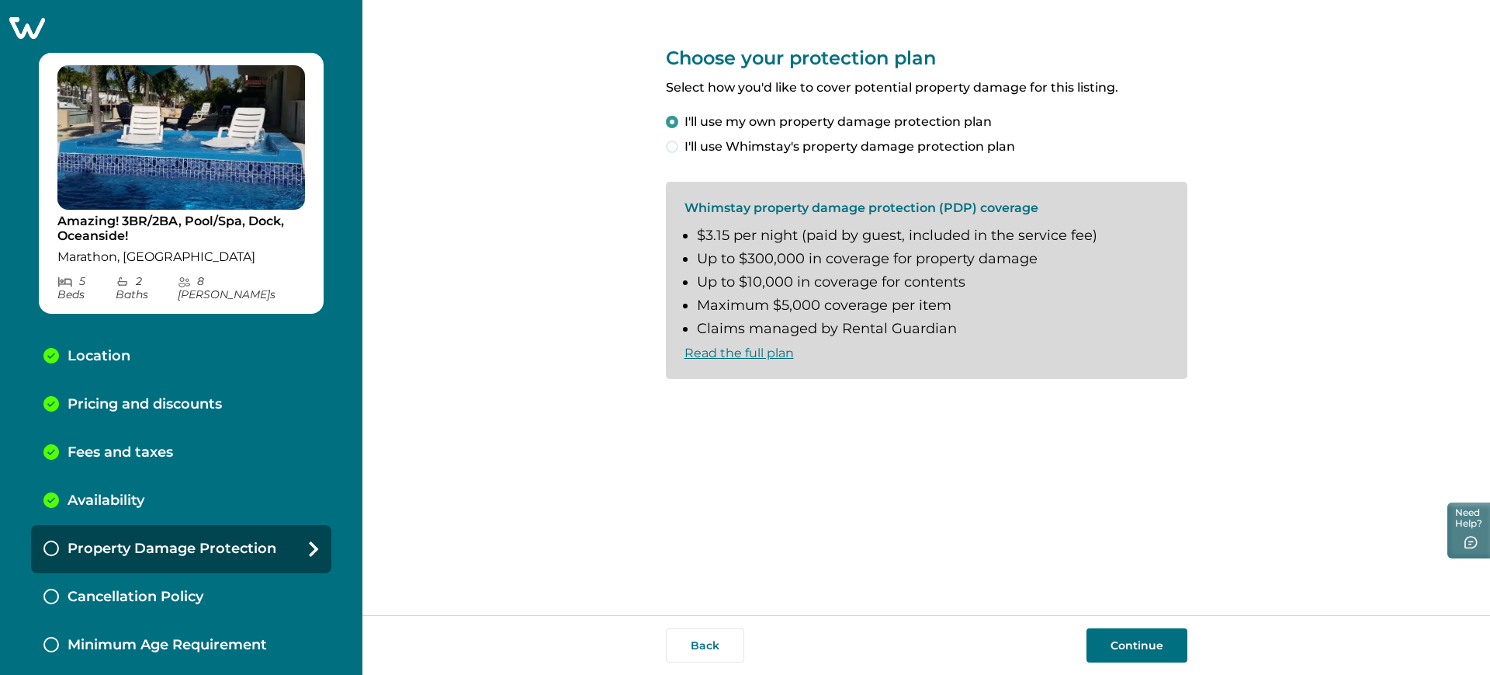
click at [1085, 643] on div "Back Continue" at bounding box center [927, 645] width 522 height 34
click at [1108, 644] on button "Continue" at bounding box center [1137, 645] width 101 height 34
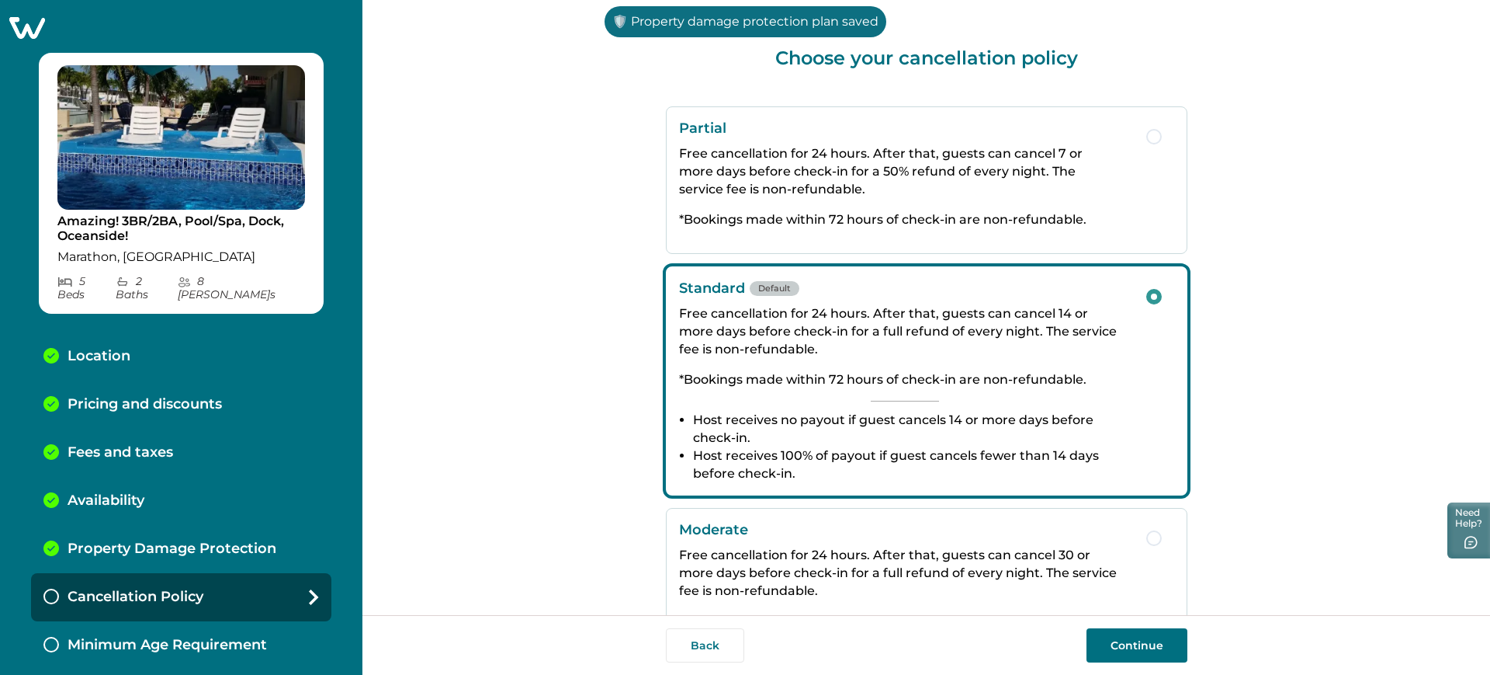
click at [1108, 644] on button "Continue" at bounding box center [1137, 645] width 101 height 34
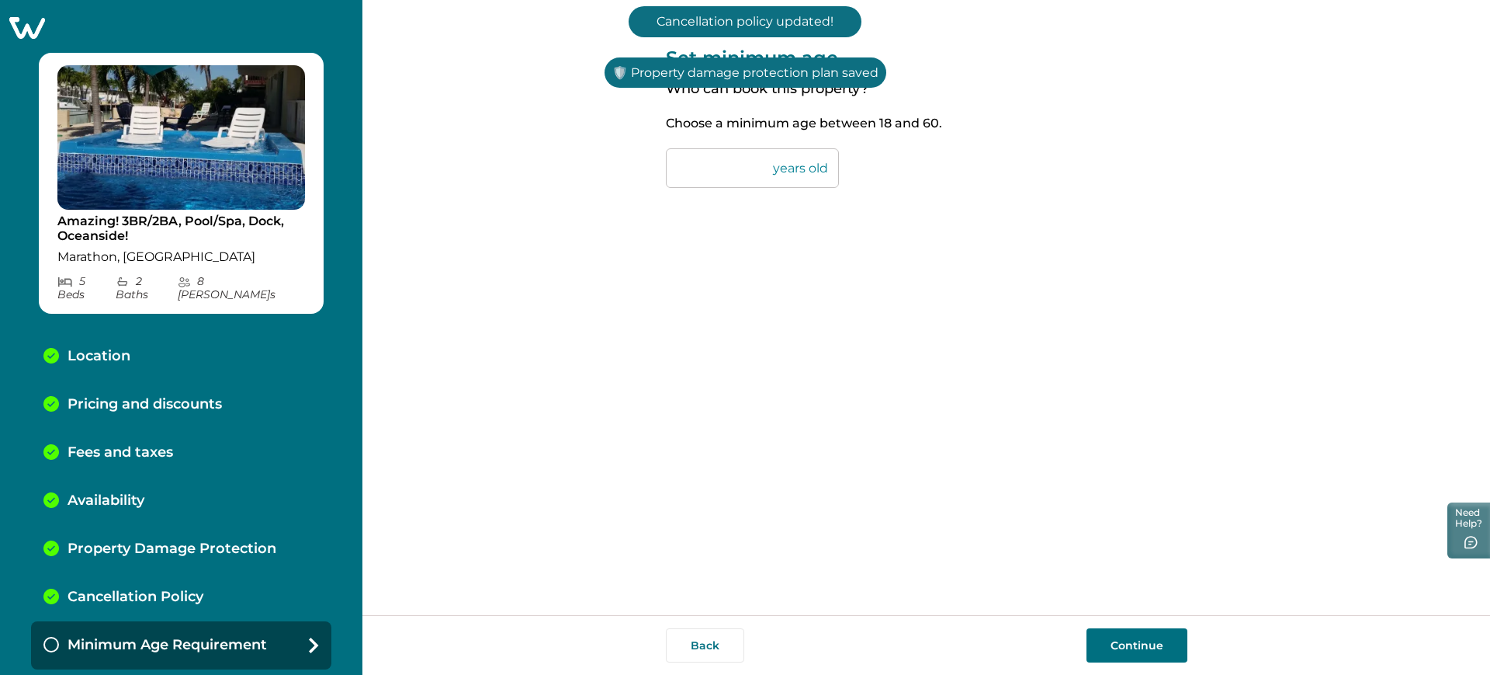
click at [1129, 652] on button "Continue" at bounding box center [1137, 645] width 101 height 34
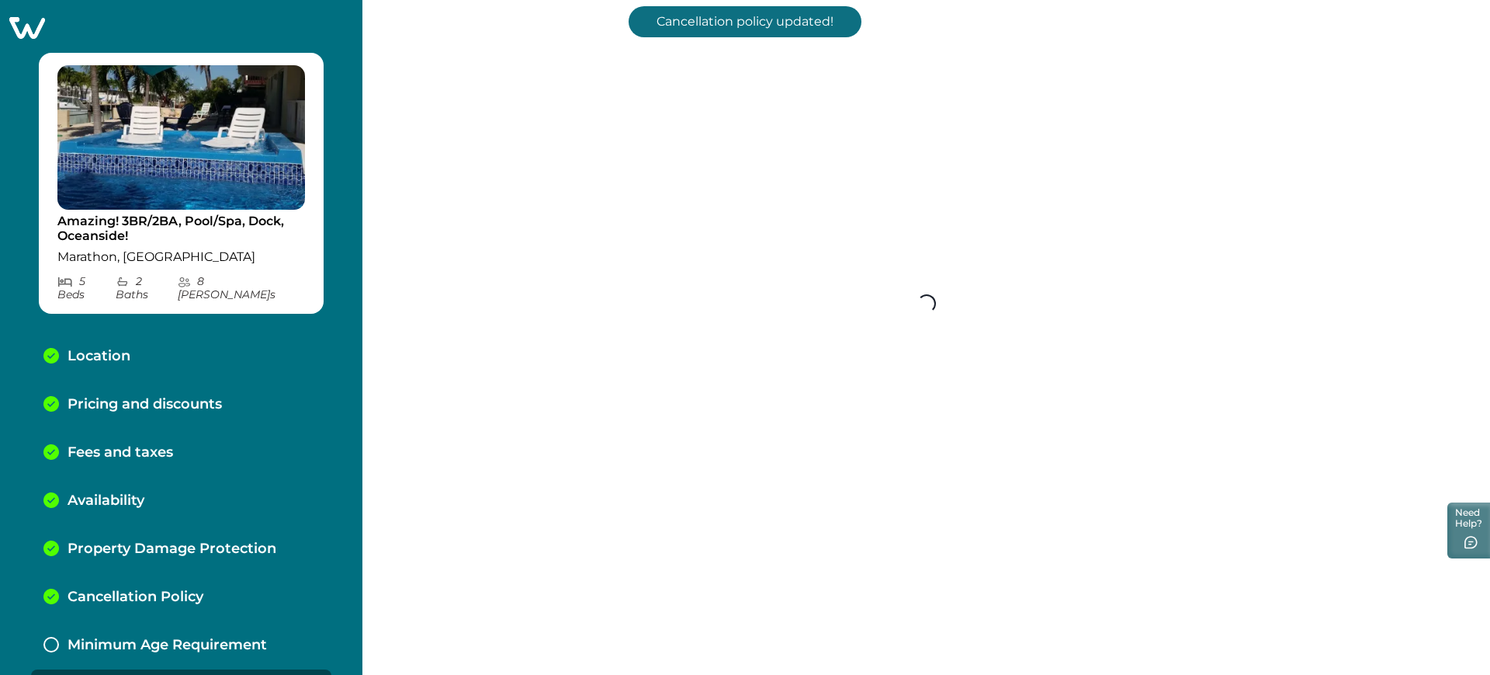
scroll to position [29, 0]
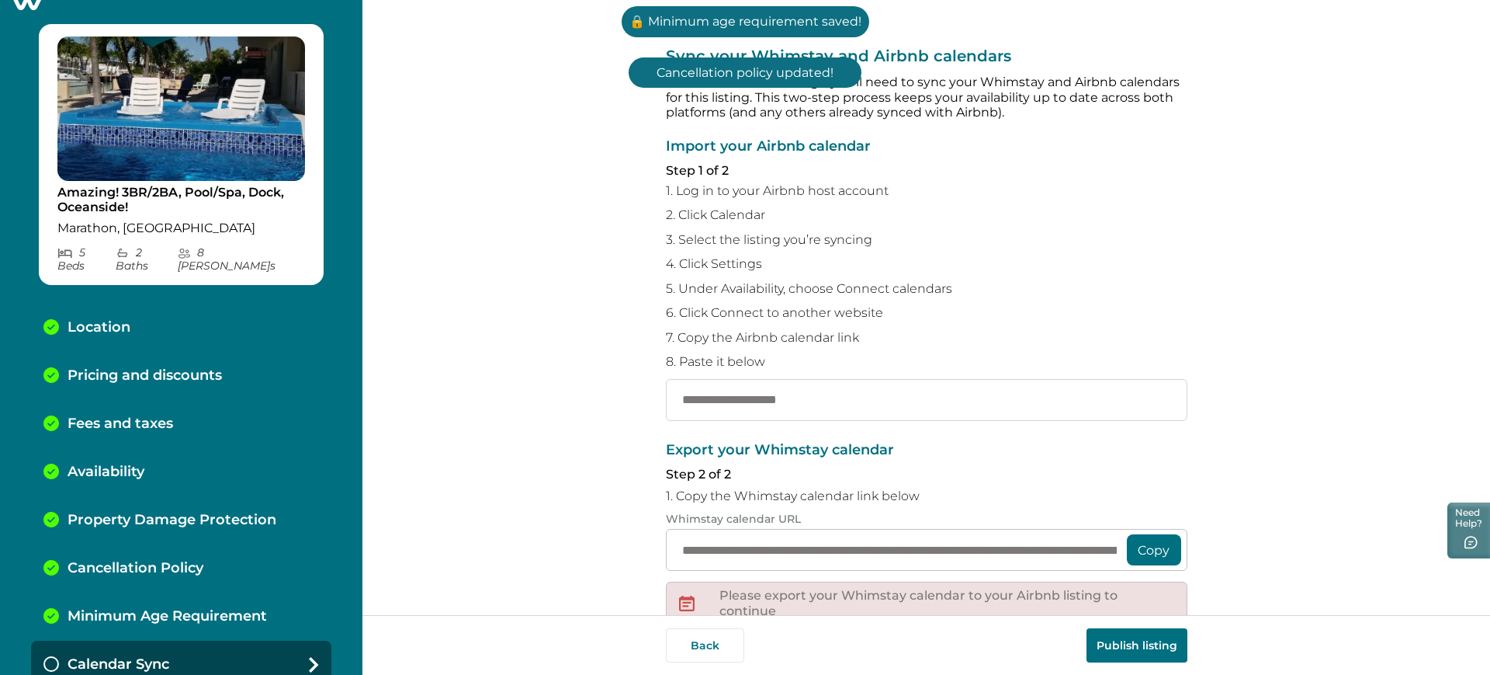
click at [699, 409] on input "text" at bounding box center [927, 400] width 522 height 42
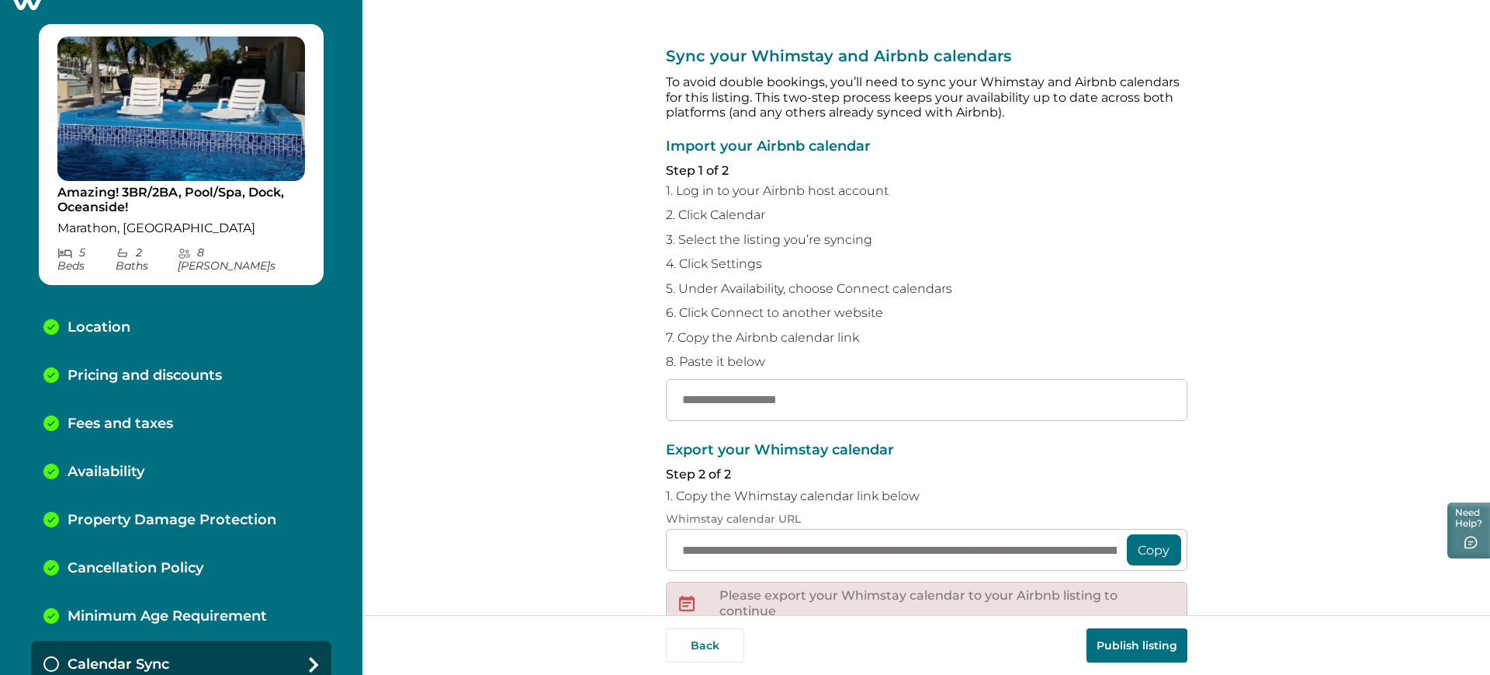
click at [640, 412] on div "**********" at bounding box center [927, 307] width 1128 height 615
click at [745, 398] on input "text" at bounding box center [927, 400] width 522 height 42
paste input "**********"
type input "**********"
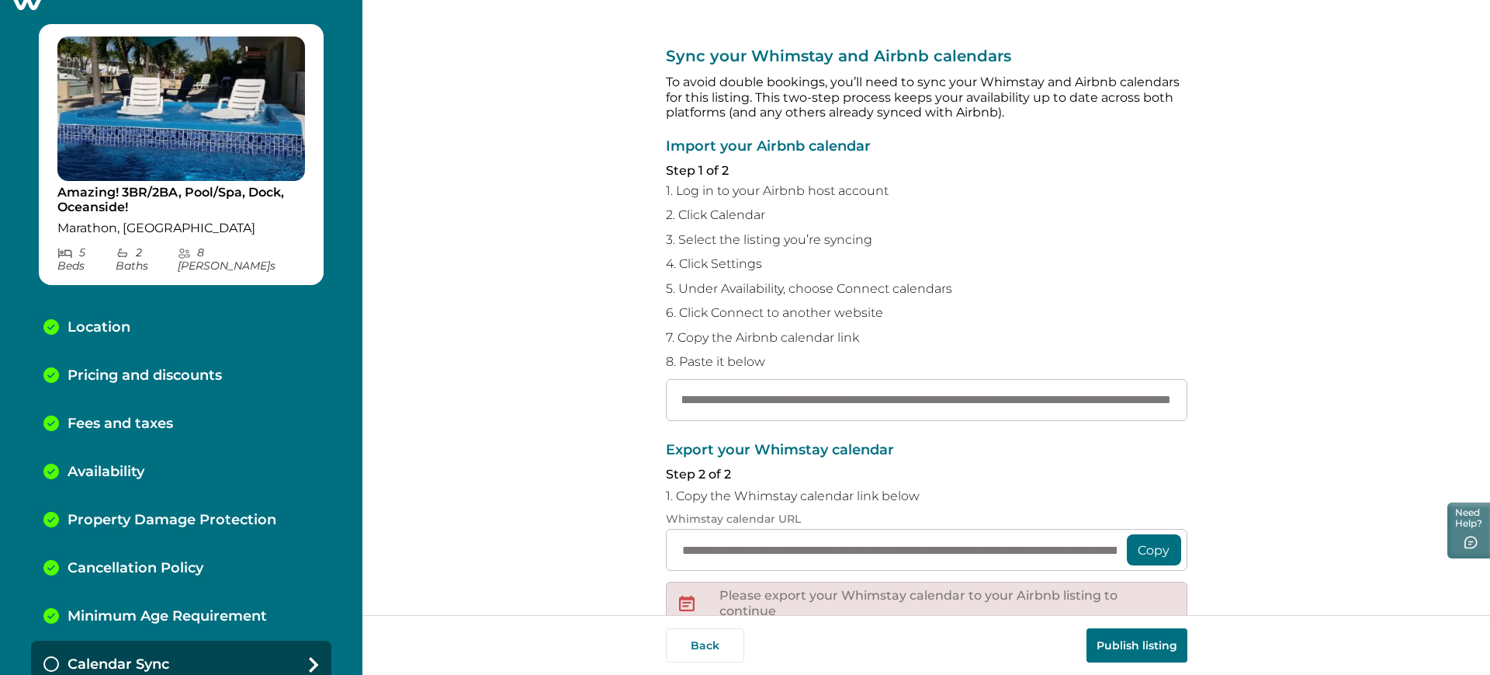
scroll to position [0, 0]
click at [1146, 637] on button "Publish listing" at bounding box center [1137, 645] width 101 height 34
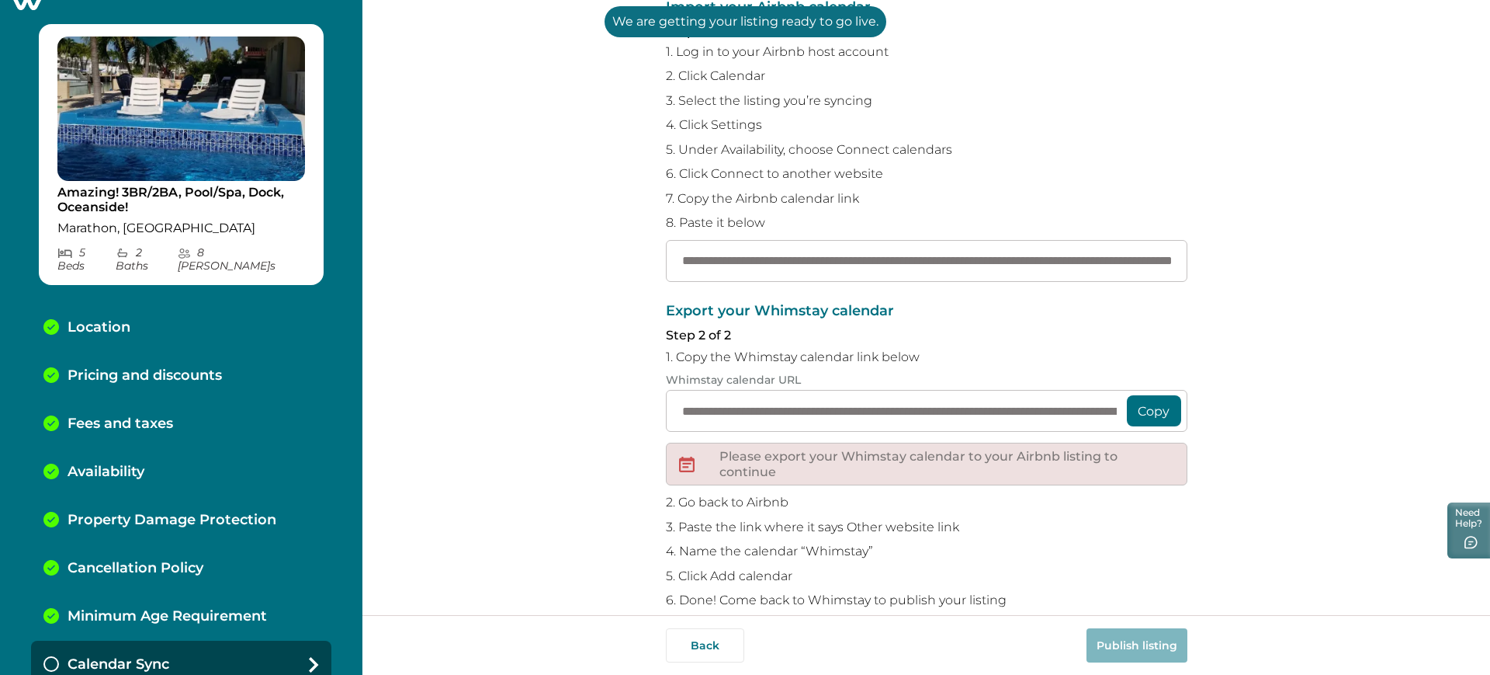
scroll to position [140, 0]
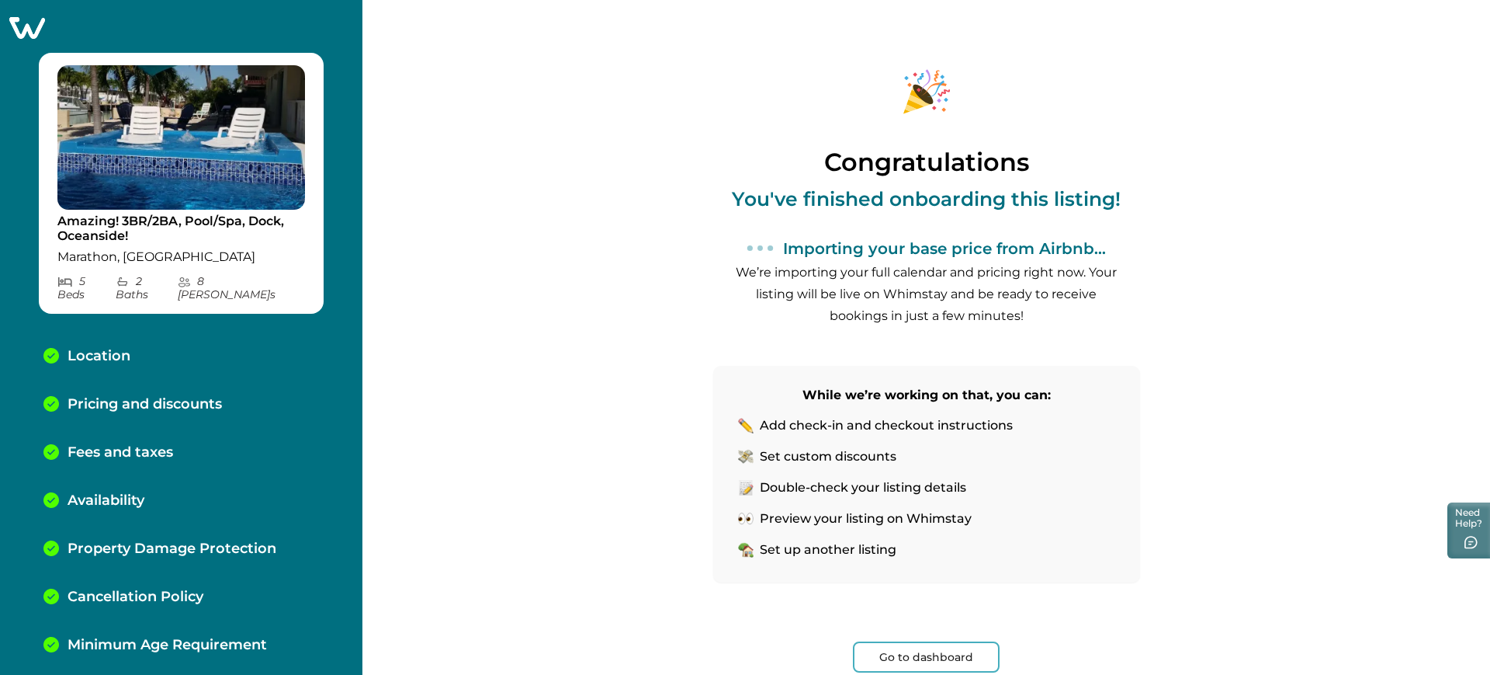
click at [39, 27] on icon at bounding box center [27, 28] width 36 height 22
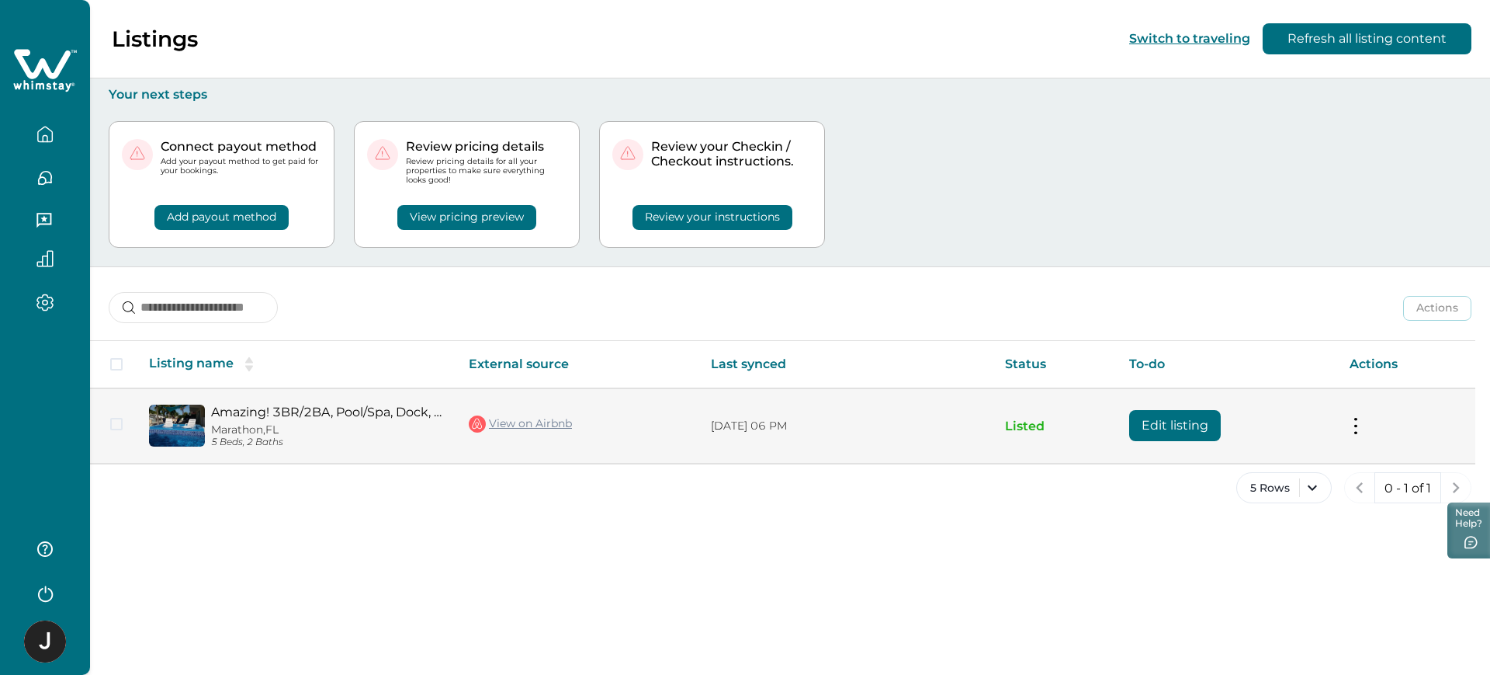
click at [521, 414] on link "View on Airbnb" at bounding box center [520, 424] width 103 height 20
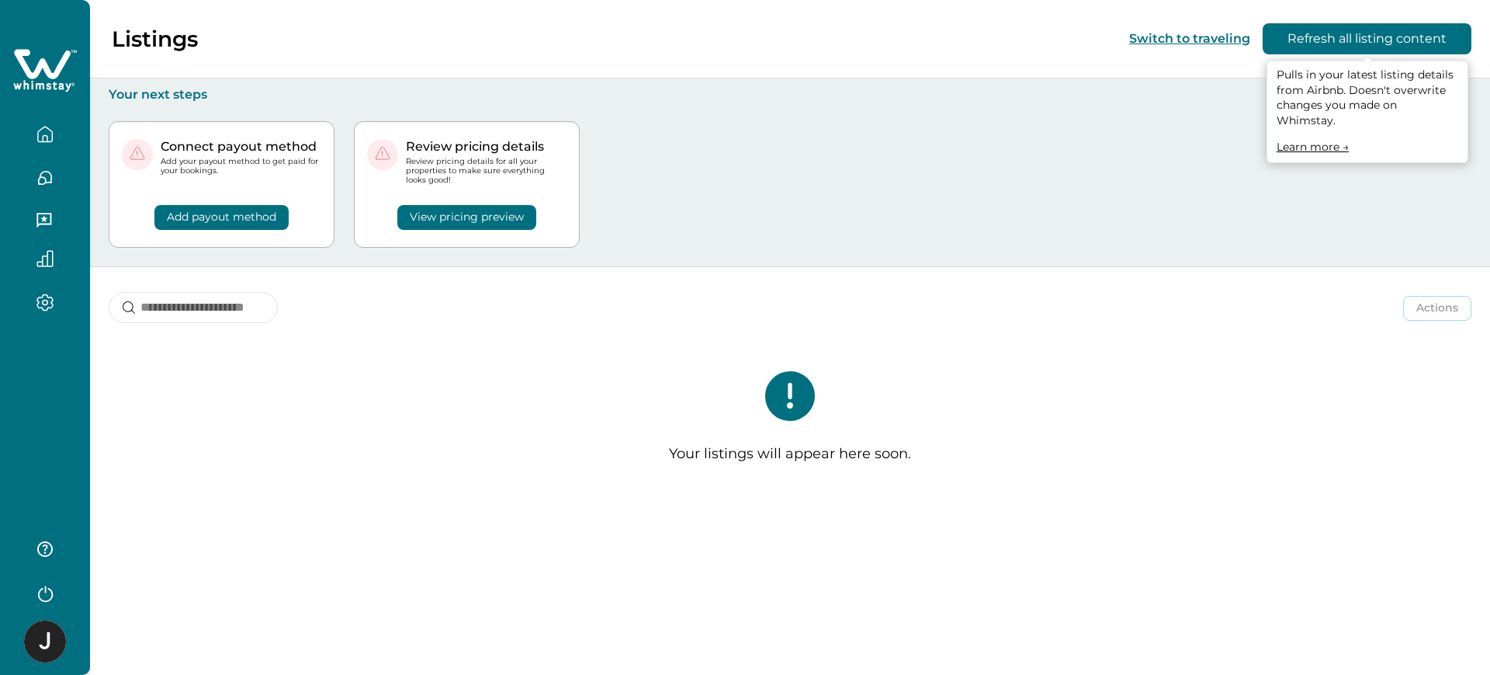
click at [1374, 26] on button "Refresh all listing content" at bounding box center [1367, 38] width 209 height 31
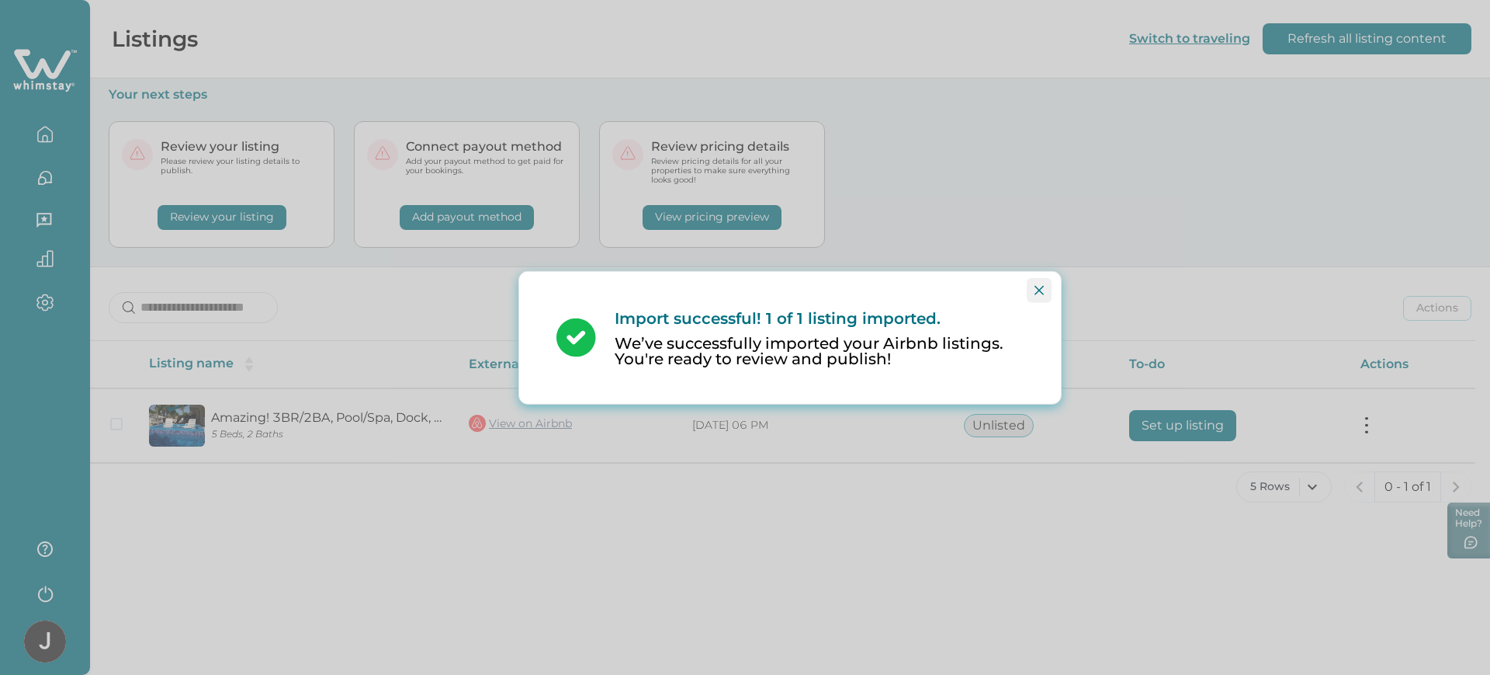
click at [1041, 291] on icon "Close" at bounding box center [1039, 289] width 9 height 9
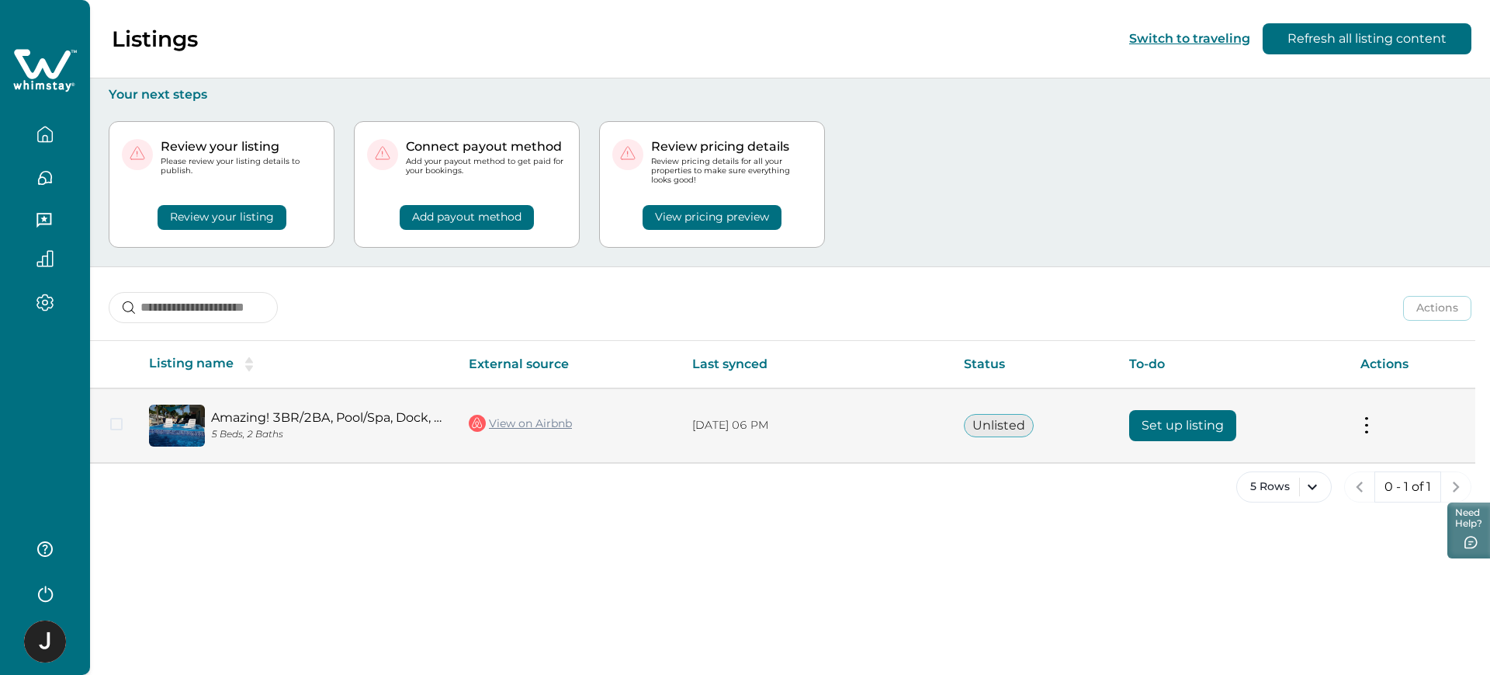
click at [1186, 413] on button "Set up listing" at bounding box center [1182, 425] width 107 height 31
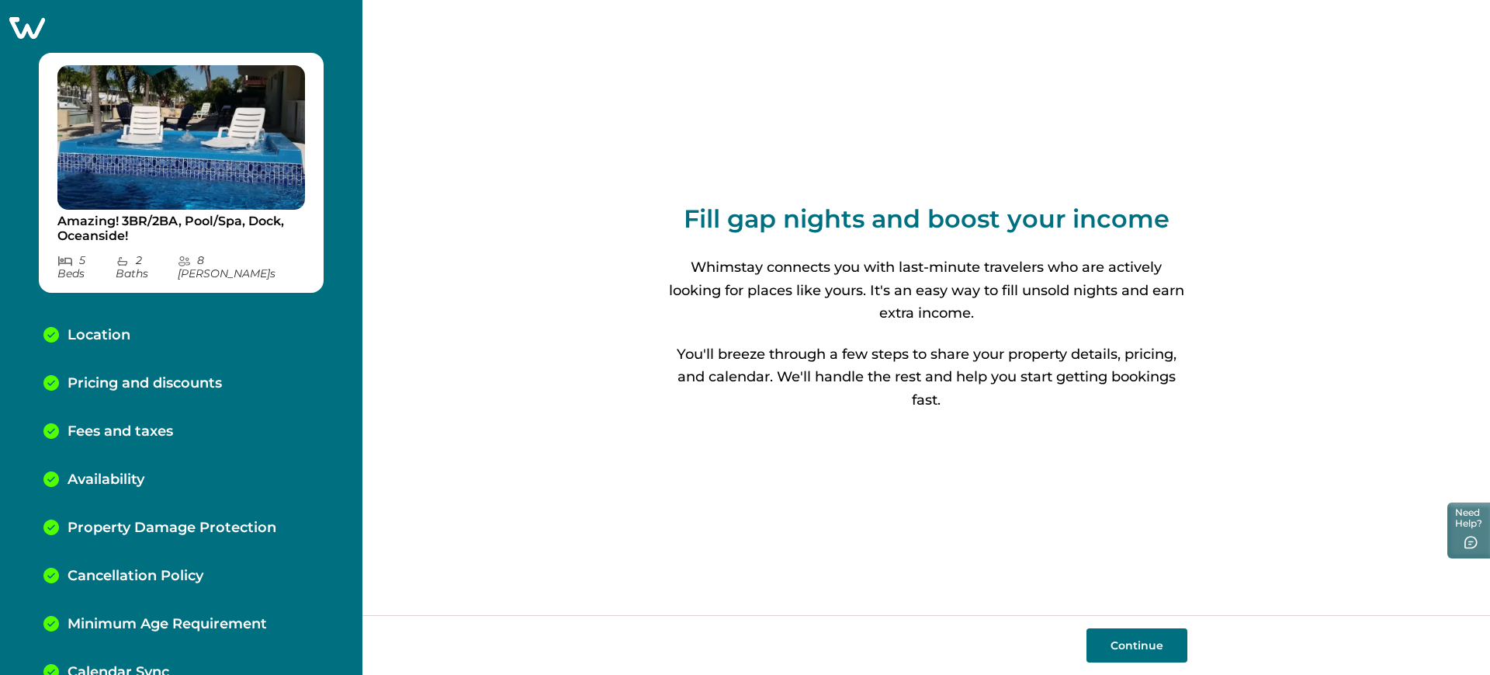
scroll to position [24, 0]
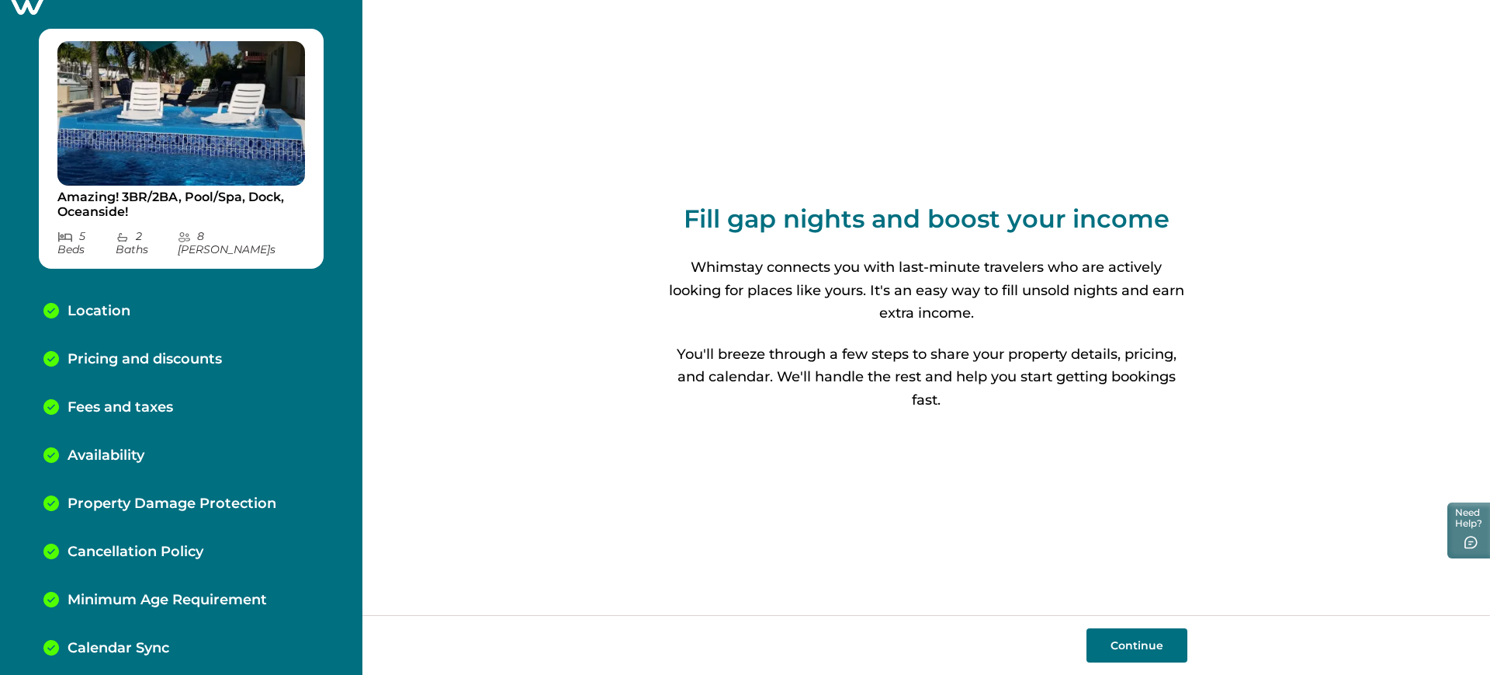
click at [145, 624] on div "Calendar Sync" at bounding box center [181, 648] width 300 height 48
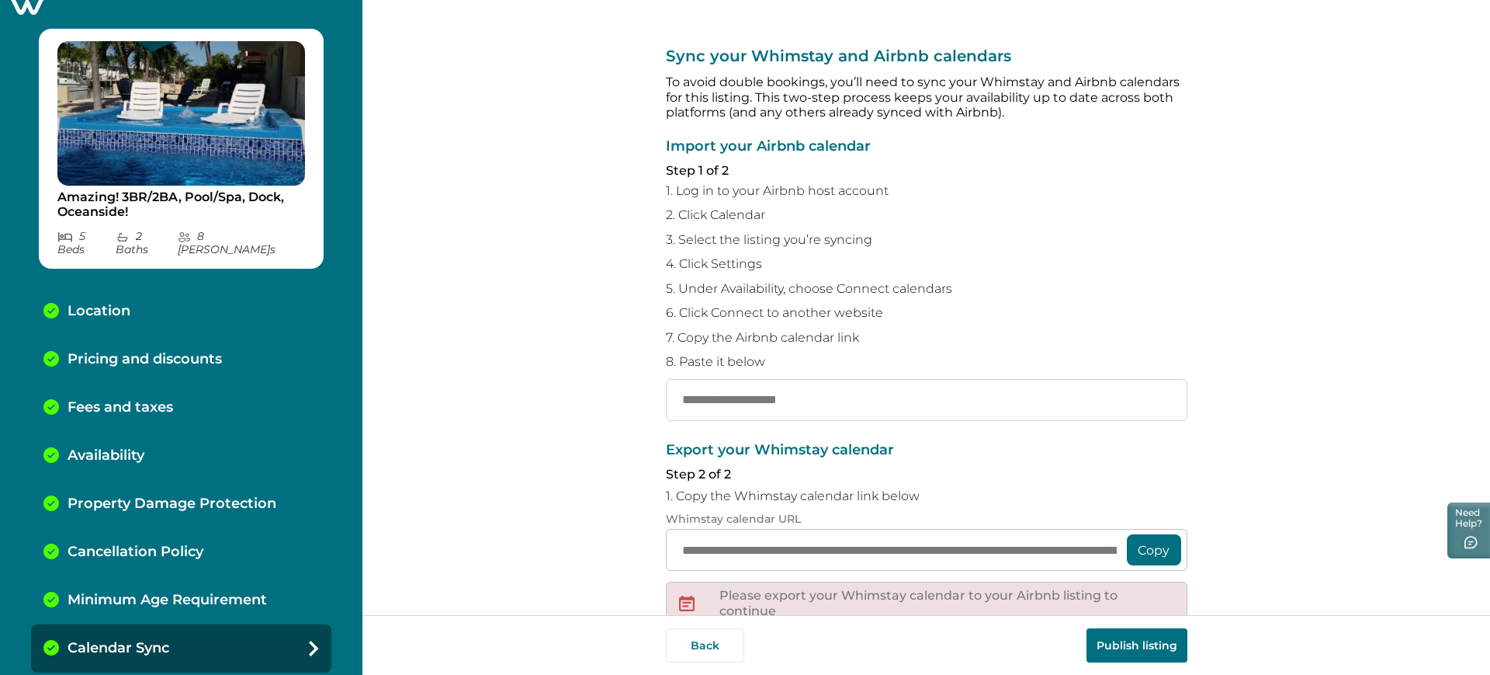
click at [727, 409] on input "text" at bounding box center [927, 400] width 522 height 42
paste input "**********"
type input "**********"
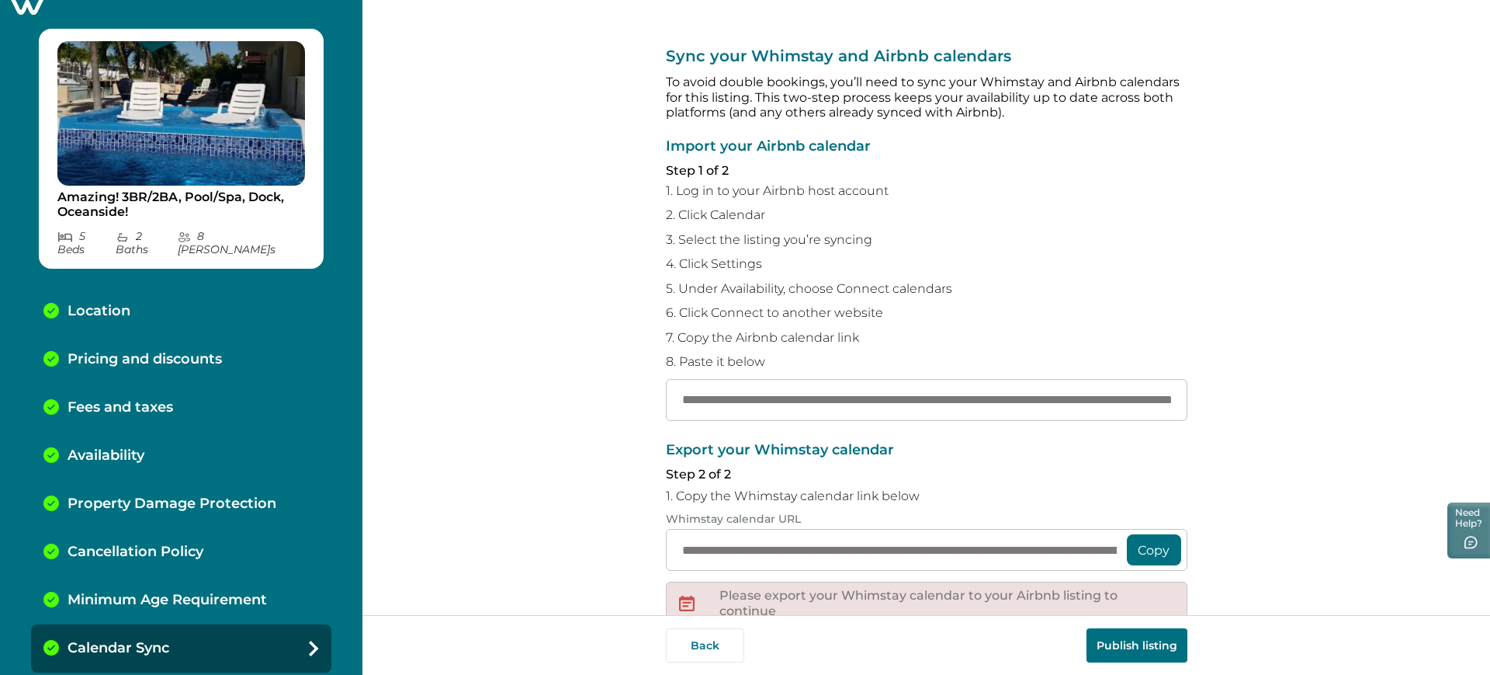
click at [1130, 635] on button "Publish listing" at bounding box center [1137, 645] width 101 height 34
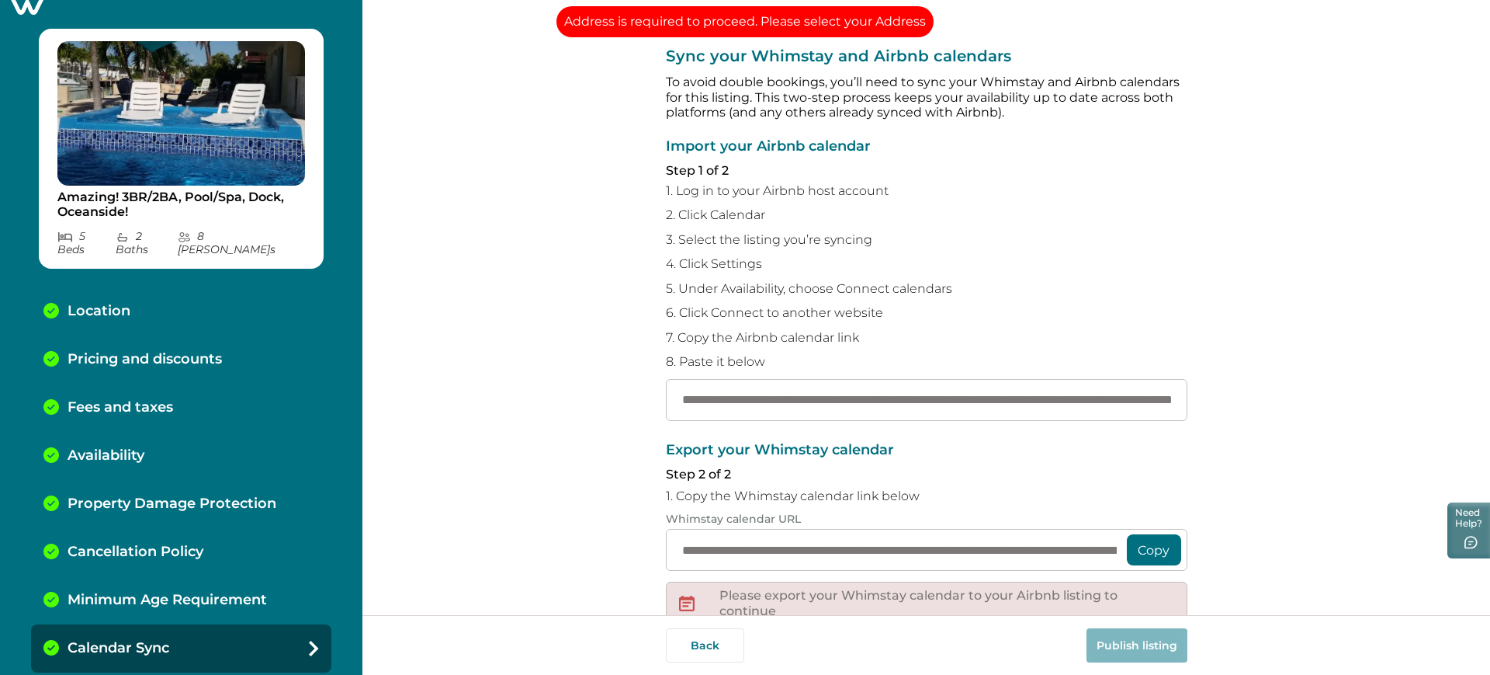
click at [121, 303] on p "Location" at bounding box center [99, 311] width 63 height 17
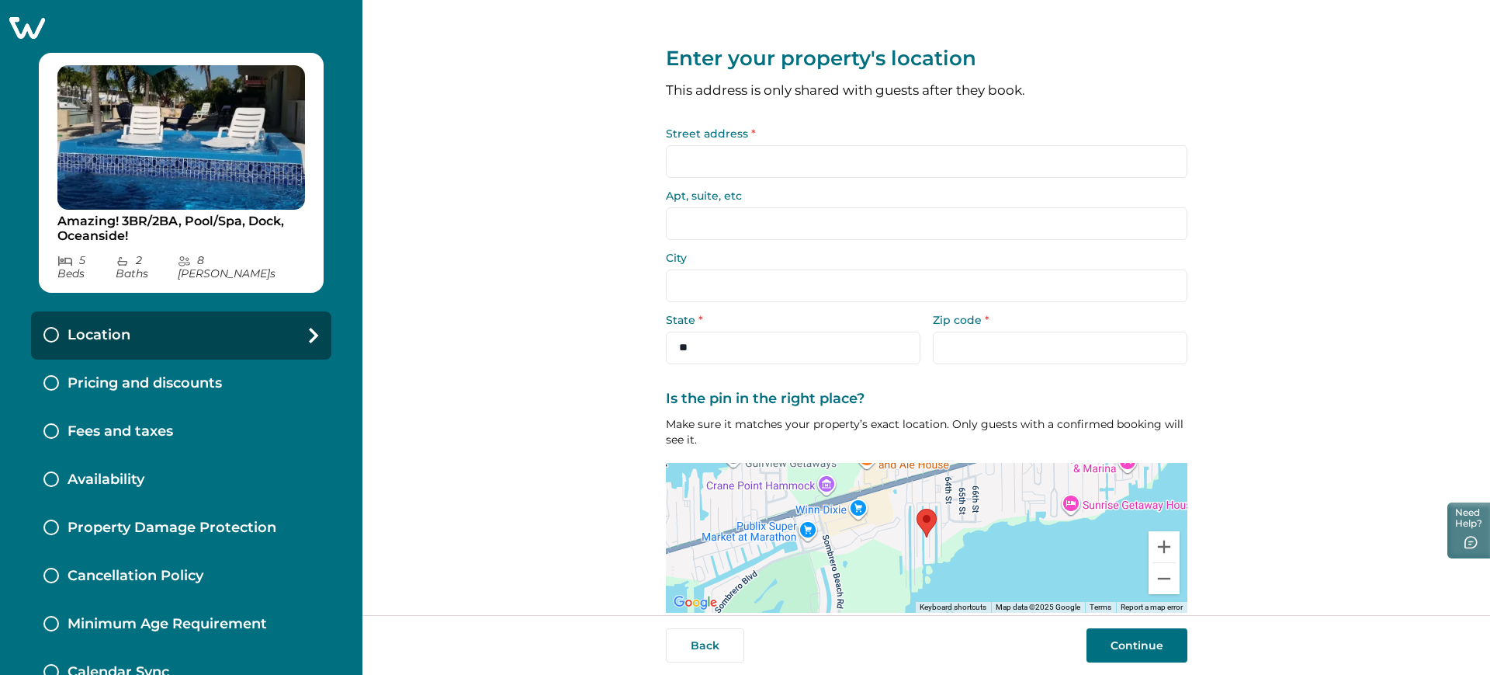
click at [880, 168] on input "Street address *" at bounding box center [927, 161] width 522 height 33
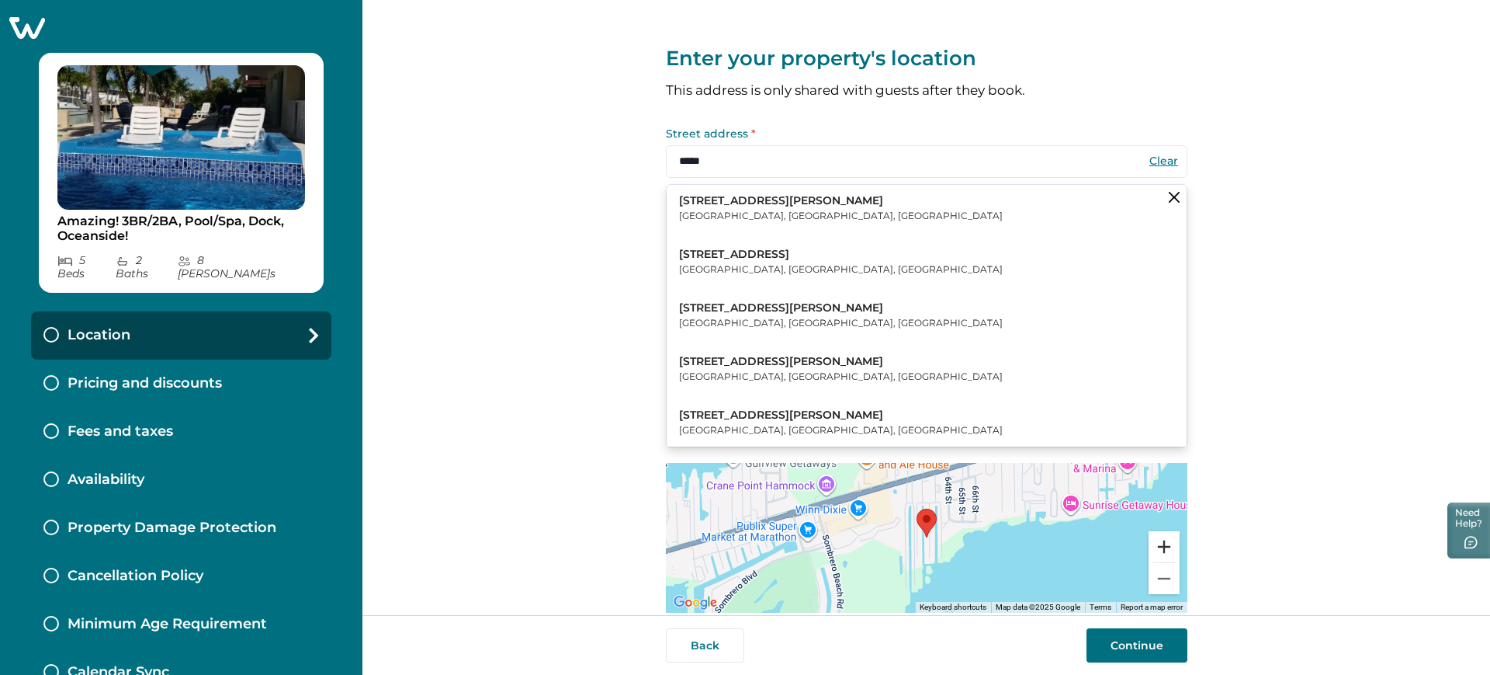
click at [1161, 553] on button "Zoom in" at bounding box center [1164, 546] width 31 height 31
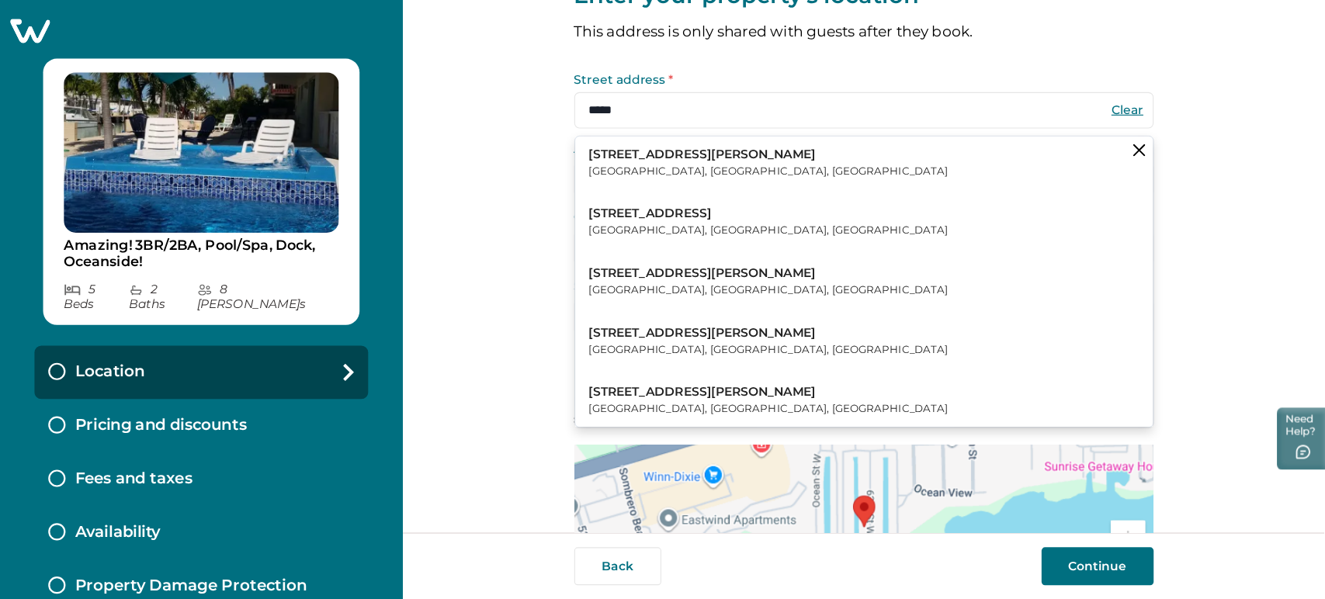
scroll to position [62, 0]
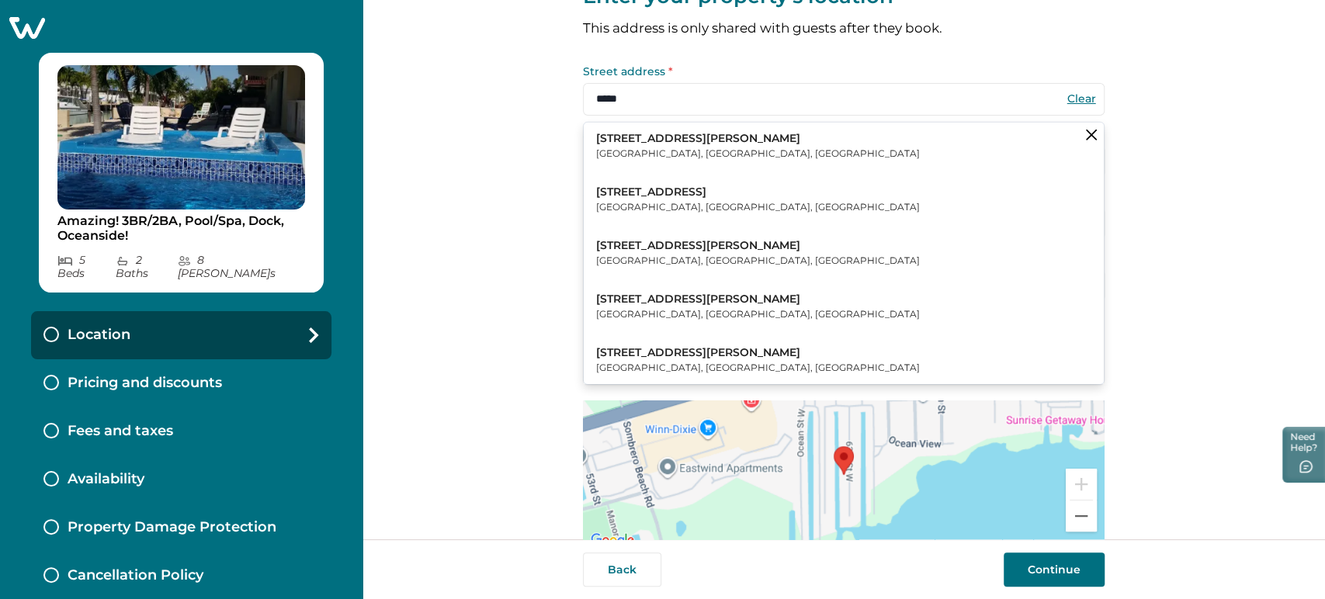
click at [942, 468] on div at bounding box center [844, 476] width 522 height 150
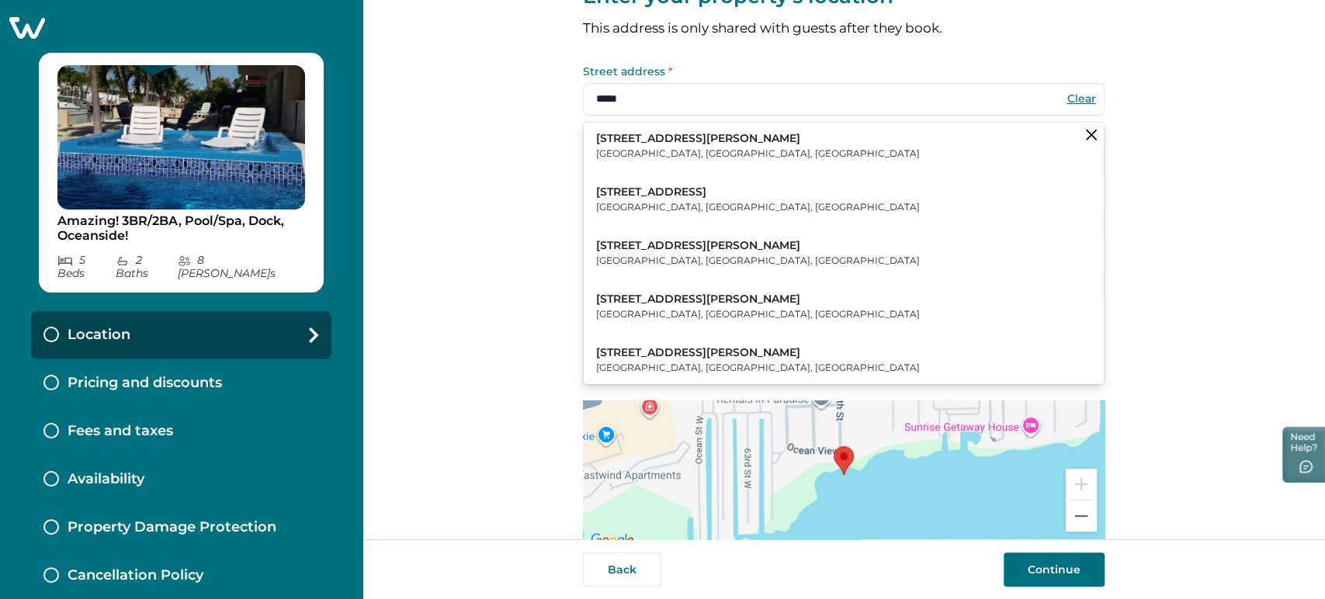
click at [662, 97] on input "****" at bounding box center [844, 99] width 522 height 33
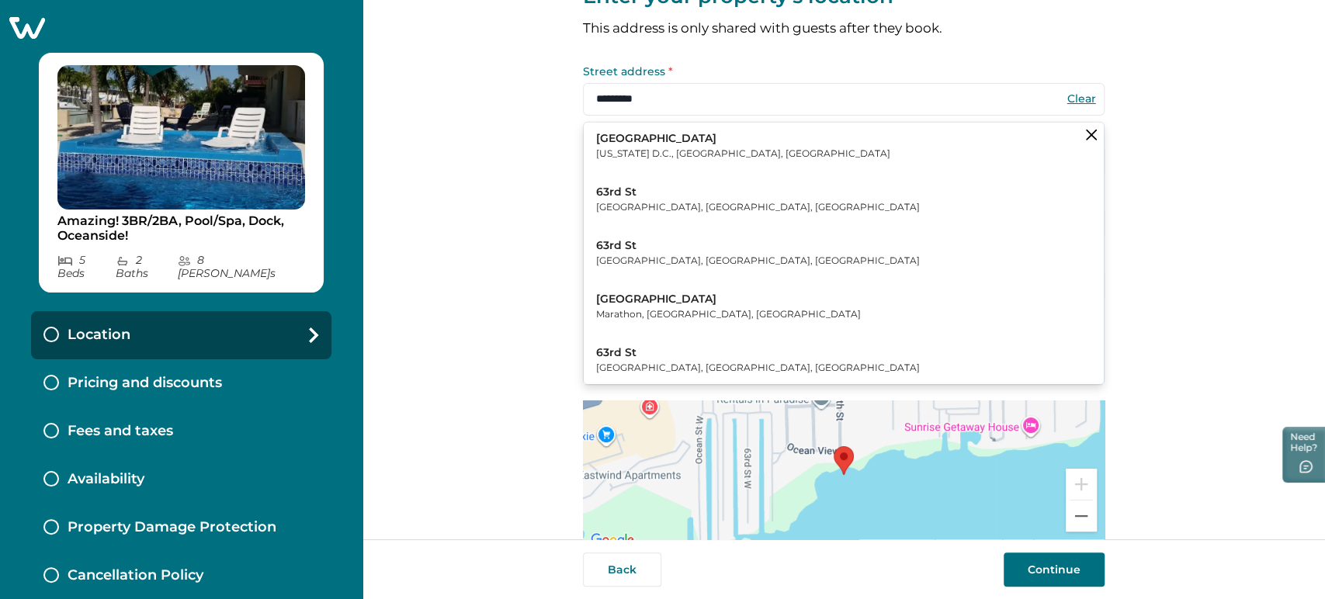
click at [690, 294] on button "[GEOGRAPHIC_DATA], [GEOGRAPHIC_DATA], [GEOGRAPHIC_DATA]" at bounding box center [844, 306] width 520 height 47
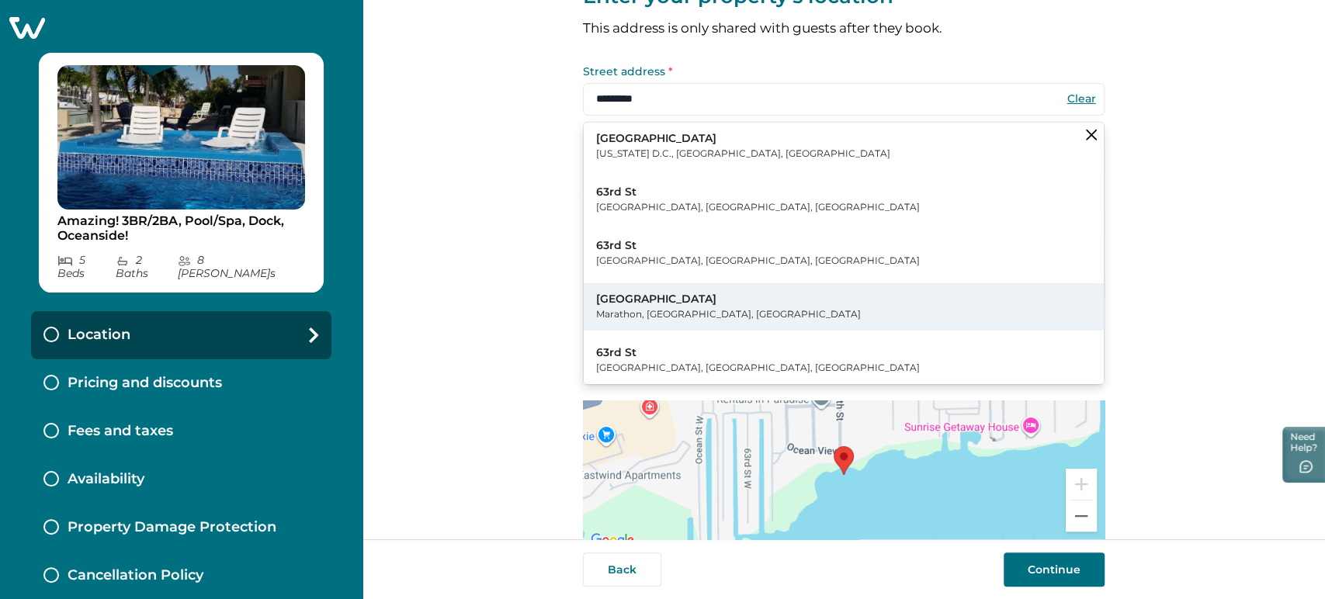
type input "*********"
type input "********"
select select "**"
type input "*****"
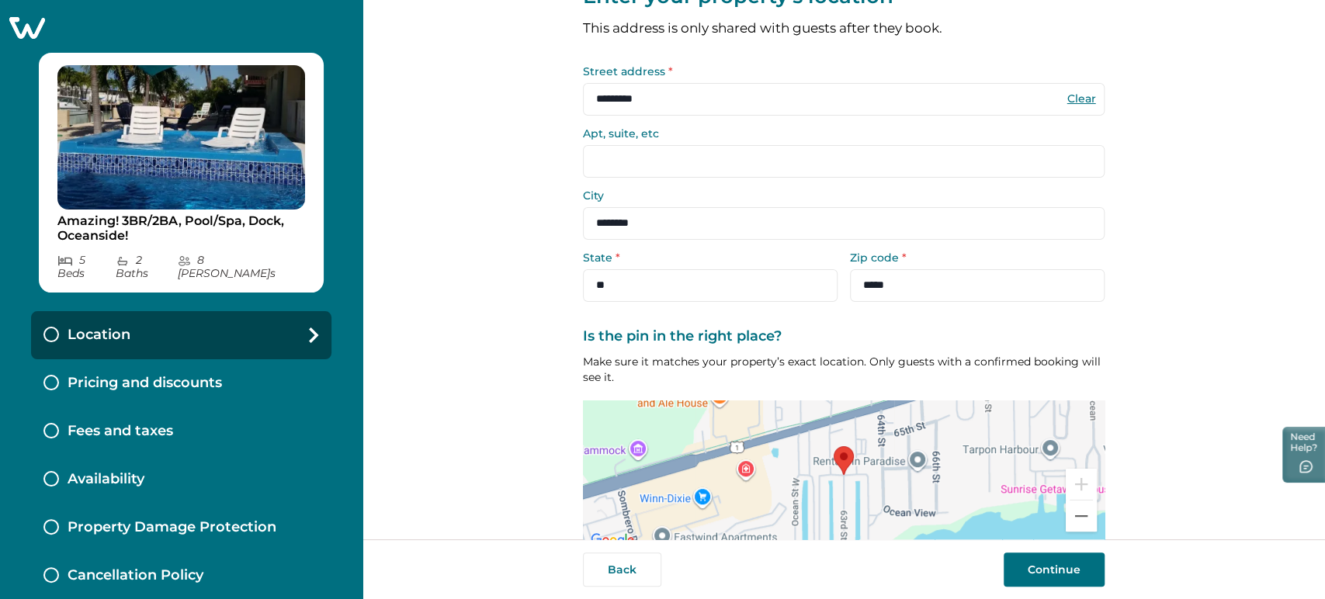
click at [840, 527] on div at bounding box center [844, 476] width 522 height 150
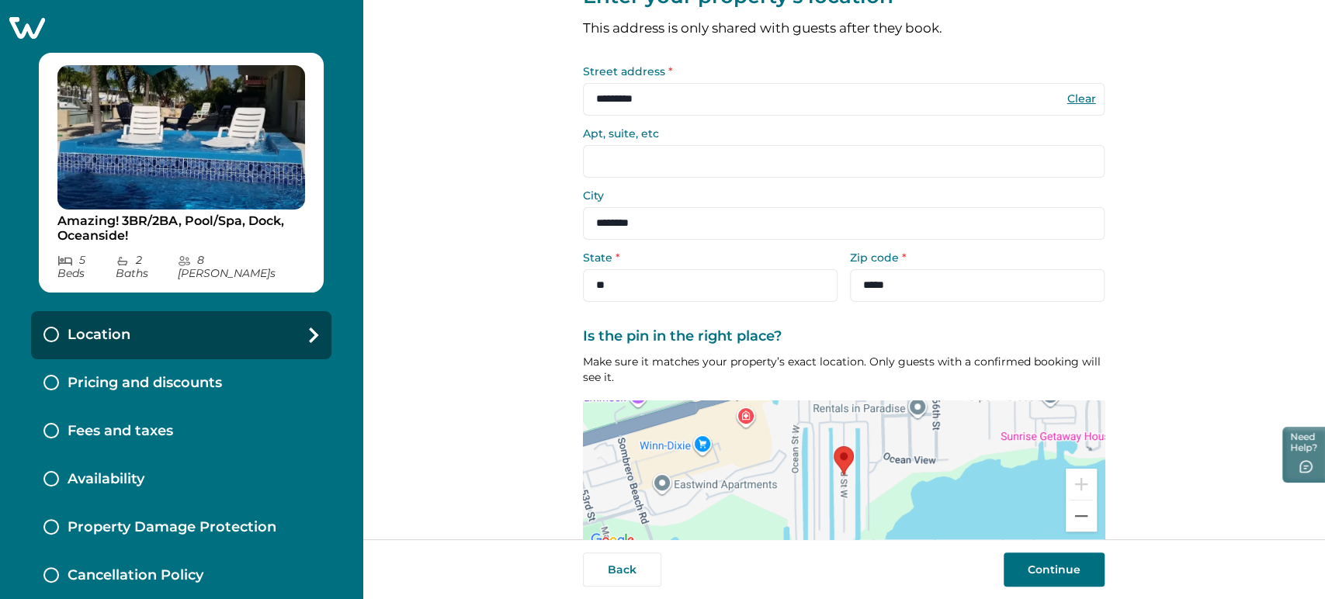
click at [1052, 570] on button "Continue" at bounding box center [1054, 570] width 101 height 34
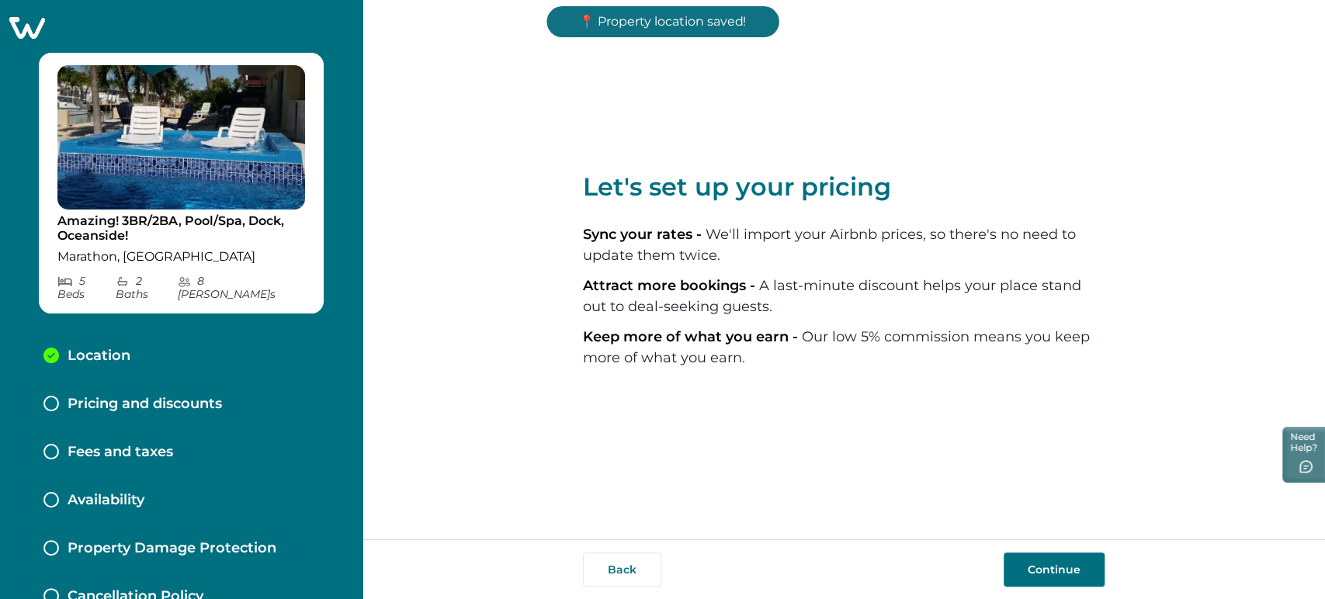
click at [177, 396] on p "Pricing and discounts" at bounding box center [145, 404] width 154 height 17
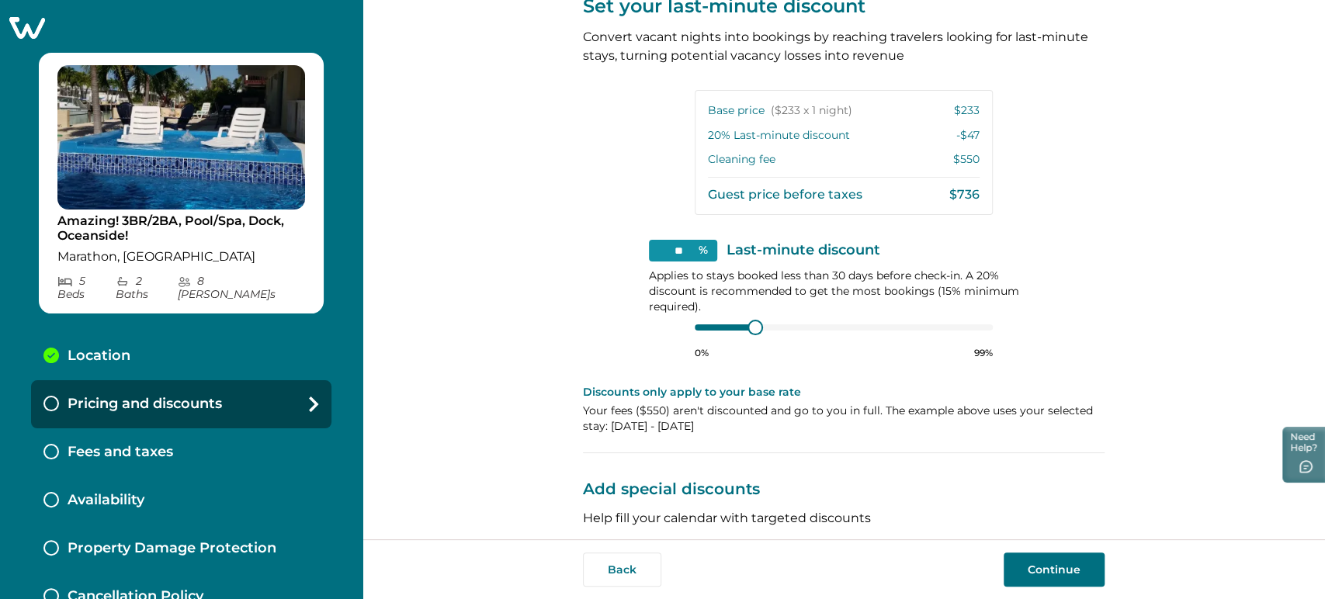
scroll to position [438, 0]
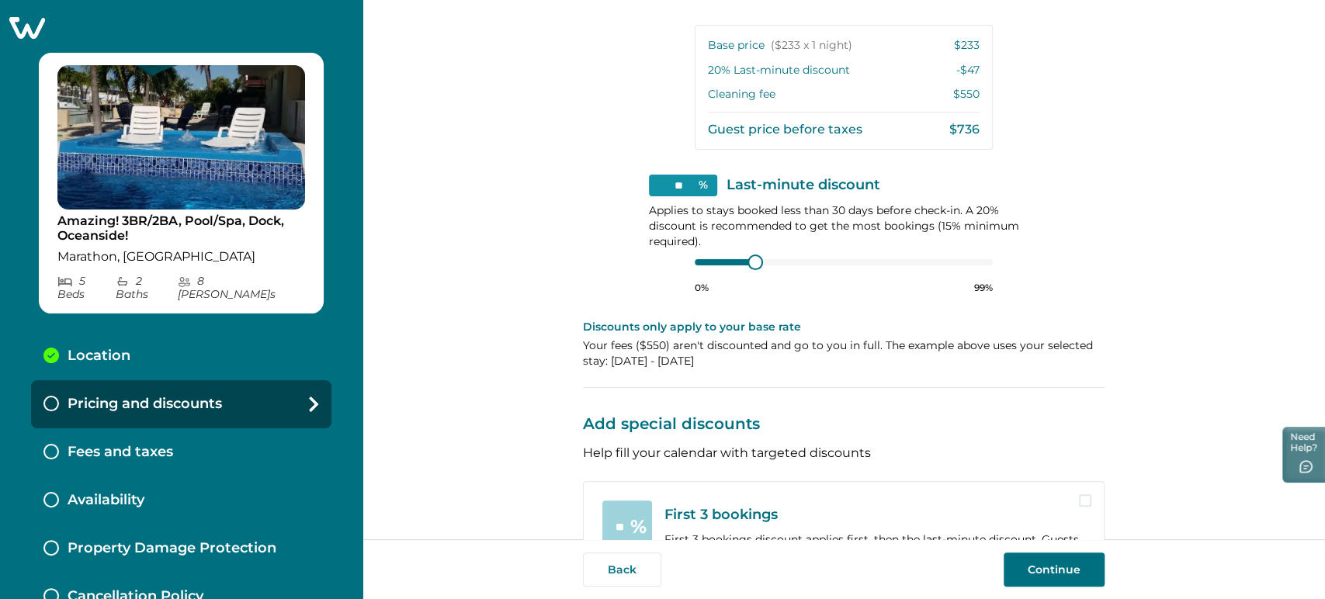
click at [1039, 564] on button "Continue" at bounding box center [1054, 570] width 101 height 34
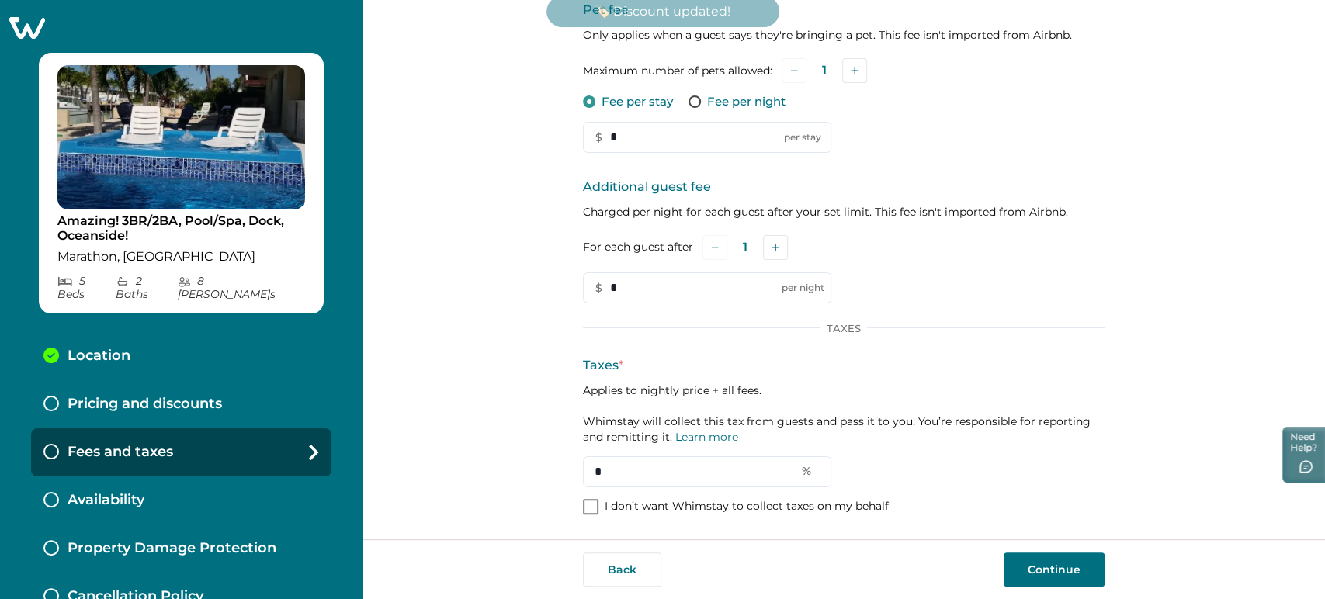
scroll to position [217, 0]
click at [671, 511] on p "I don’t want Whimstay to collect taxes on my behalf" at bounding box center [747, 507] width 284 height 16
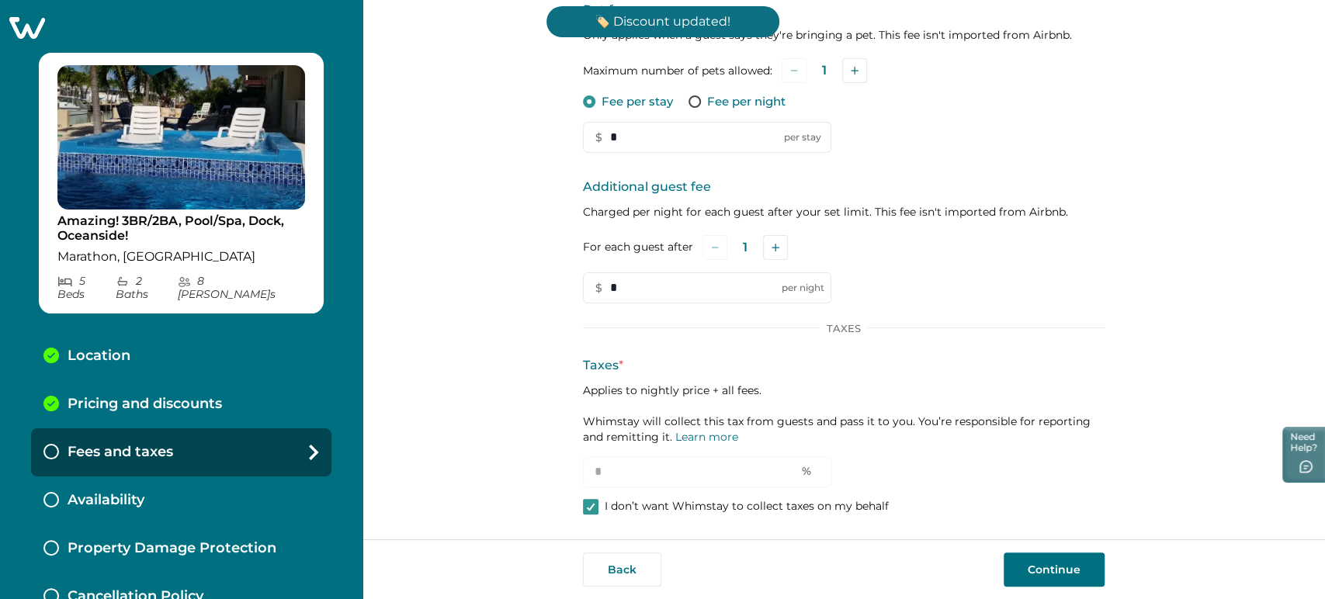
click at [1036, 564] on button "Continue" at bounding box center [1054, 570] width 101 height 34
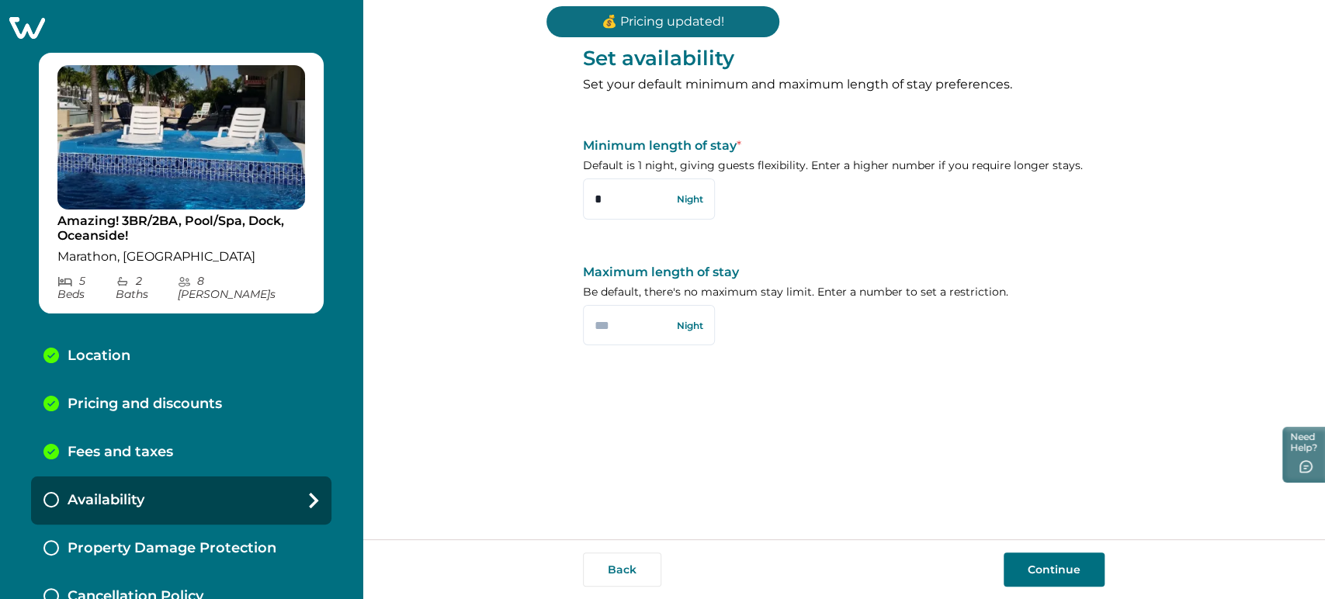
click at [1057, 574] on button "Continue" at bounding box center [1054, 570] width 101 height 34
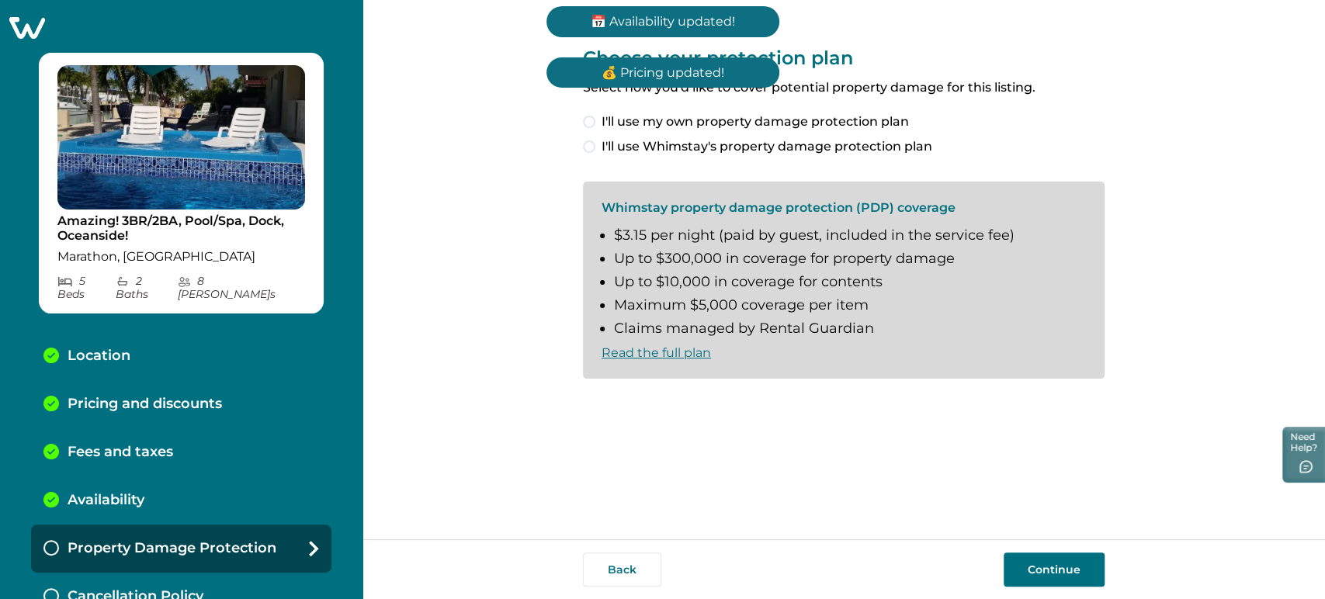
click at [706, 117] on span "I'll use my own property damage protection plan" at bounding box center [755, 122] width 307 height 19
click at [1073, 557] on button "Continue" at bounding box center [1054, 570] width 101 height 34
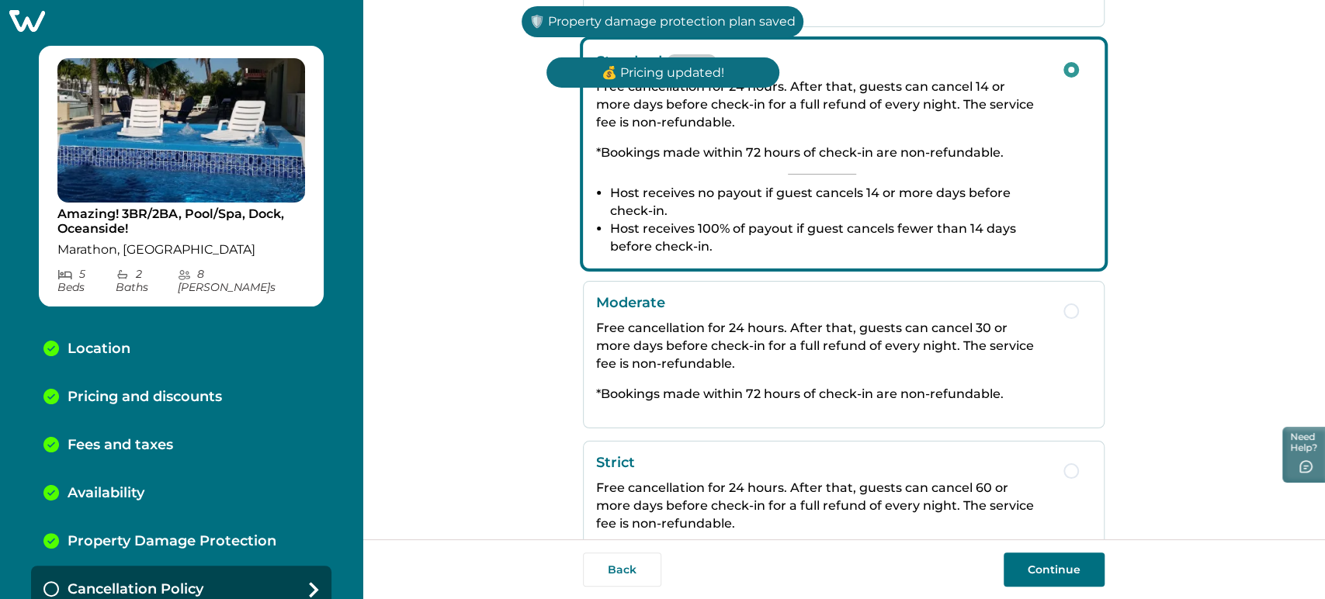
scroll to position [231, 0]
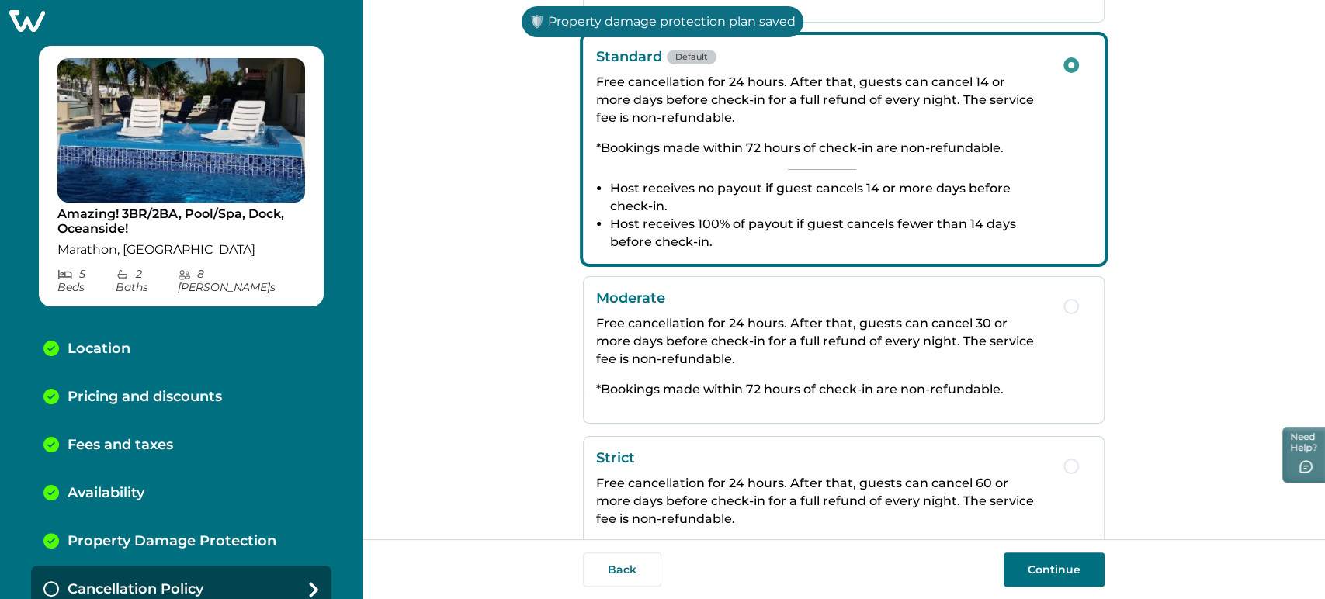
click at [1051, 555] on button "Continue" at bounding box center [1054, 570] width 101 height 34
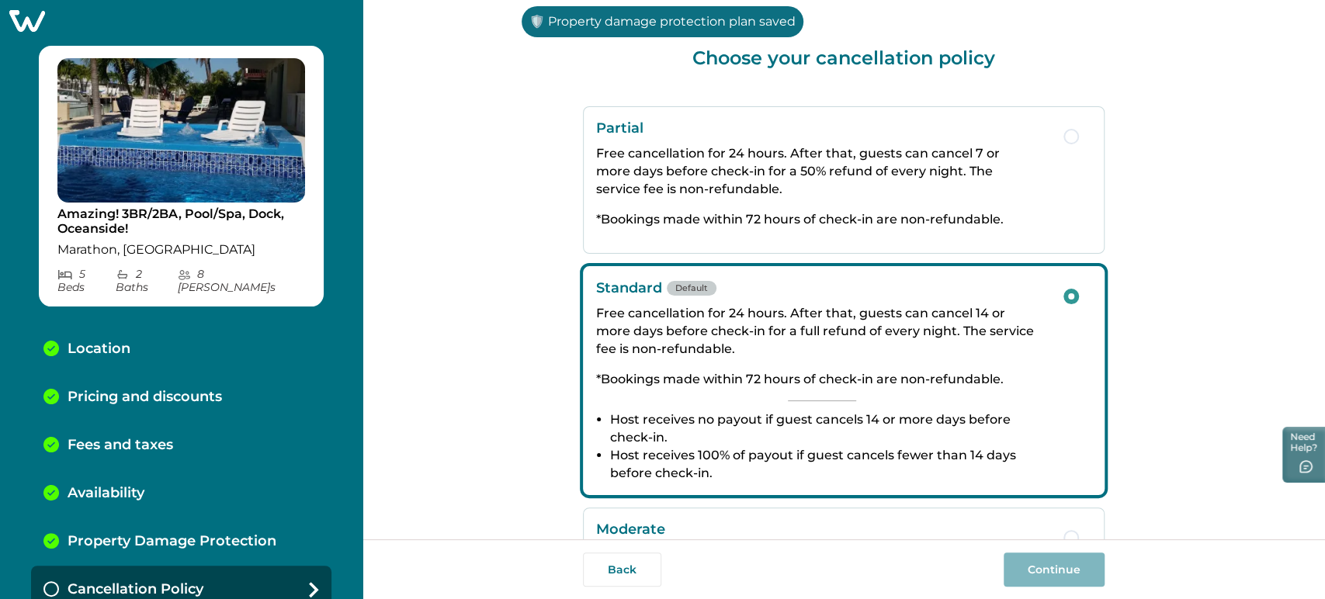
scroll to position [56, 0]
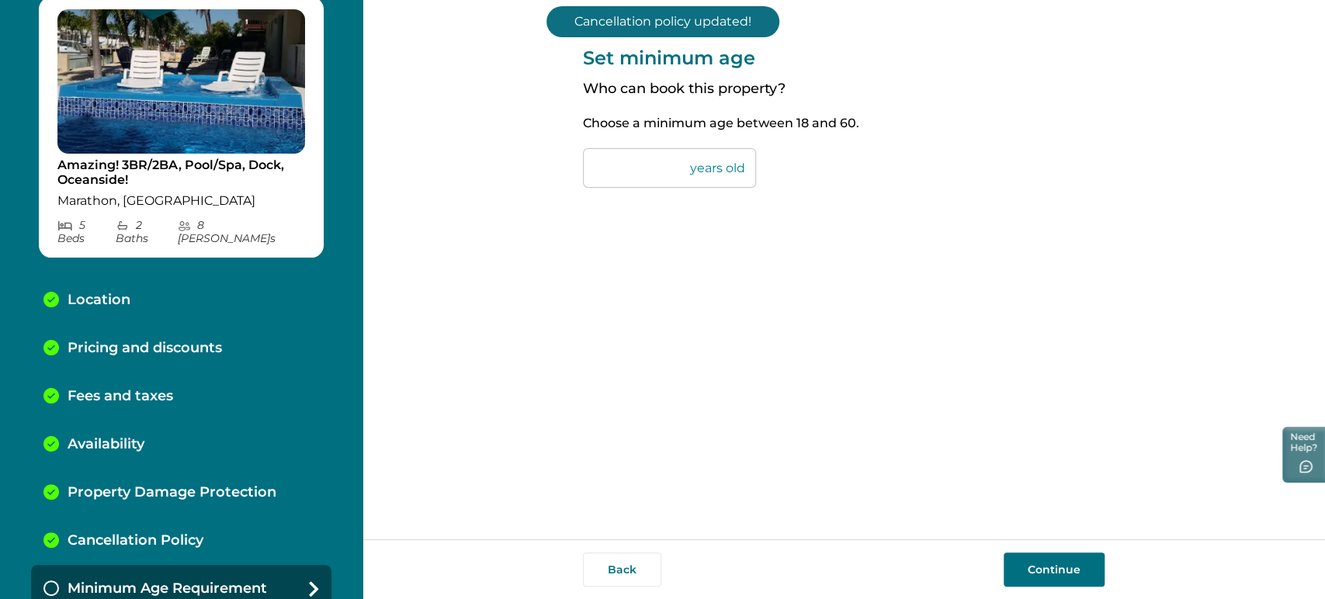
click at [1025, 560] on button "Continue" at bounding box center [1054, 570] width 101 height 34
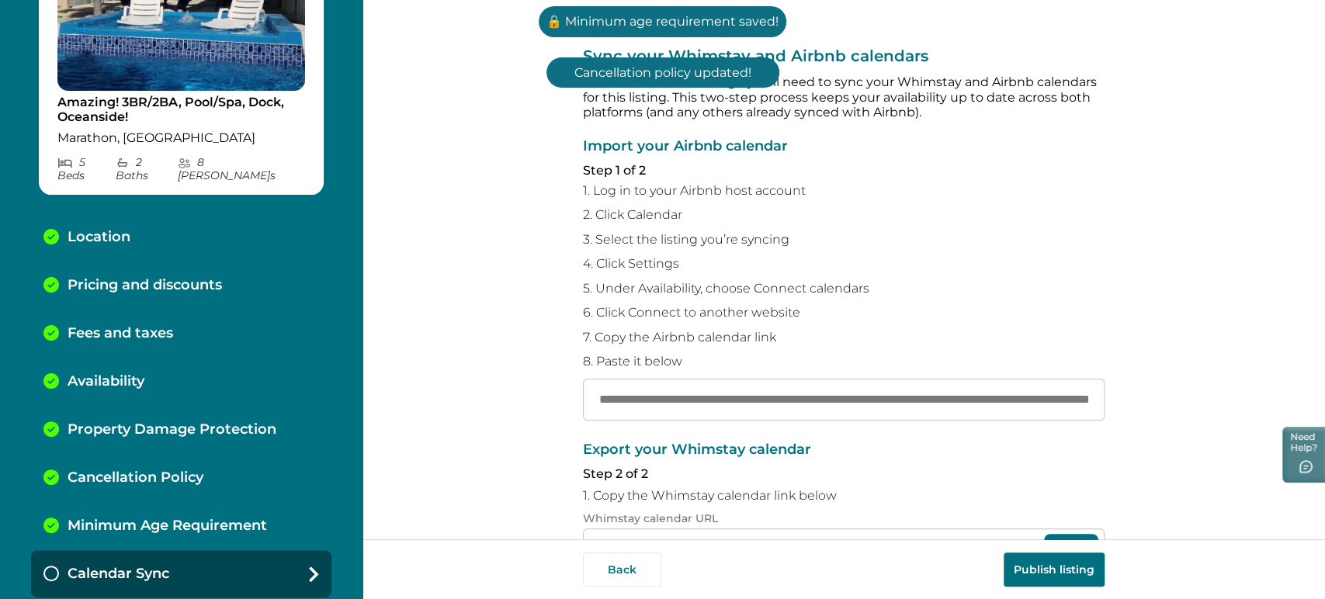
scroll to position [238, 0]
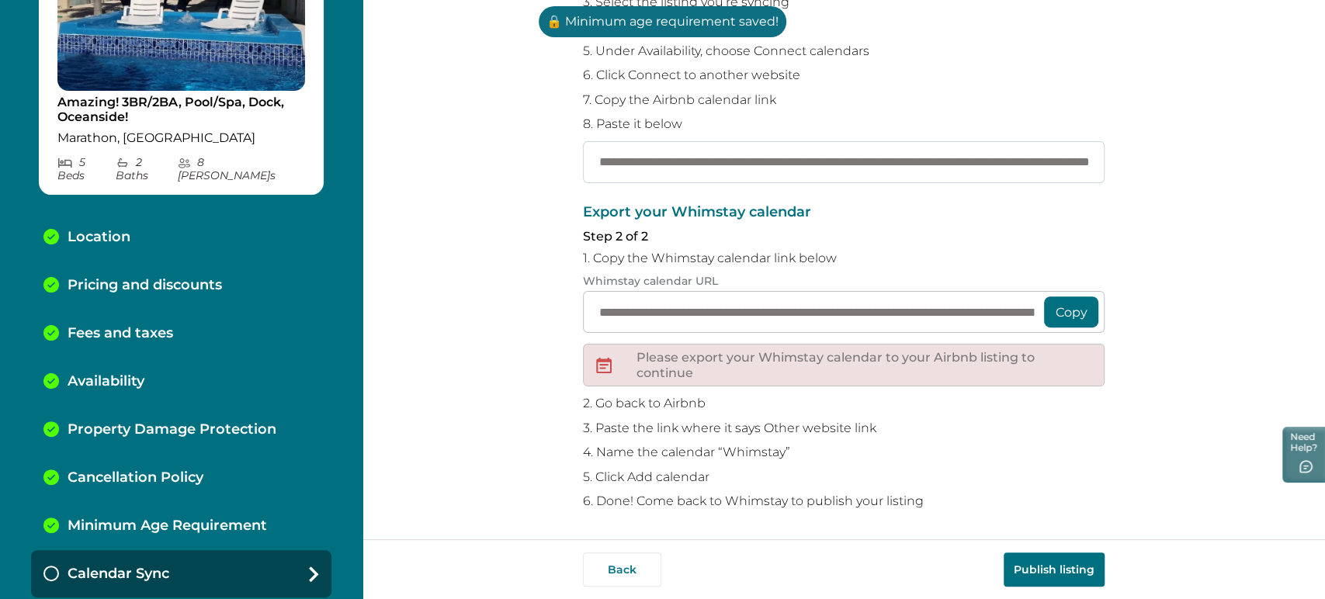
click at [690, 154] on input "**********" at bounding box center [844, 162] width 522 height 42
click at [1061, 574] on button "Publish listing" at bounding box center [1054, 570] width 101 height 34
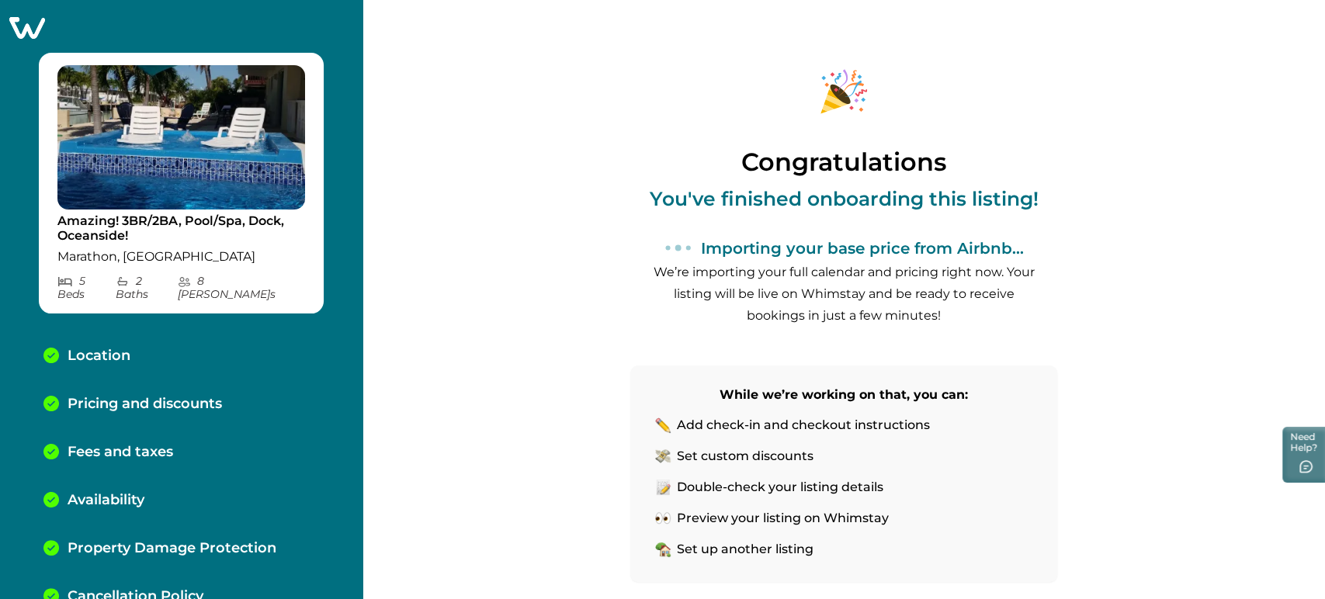
click at [40, 33] on icon at bounding box center [27, 28] width 36 height 22
